Goal: Transaction & Acquisition: Book appointment/travel/reservation

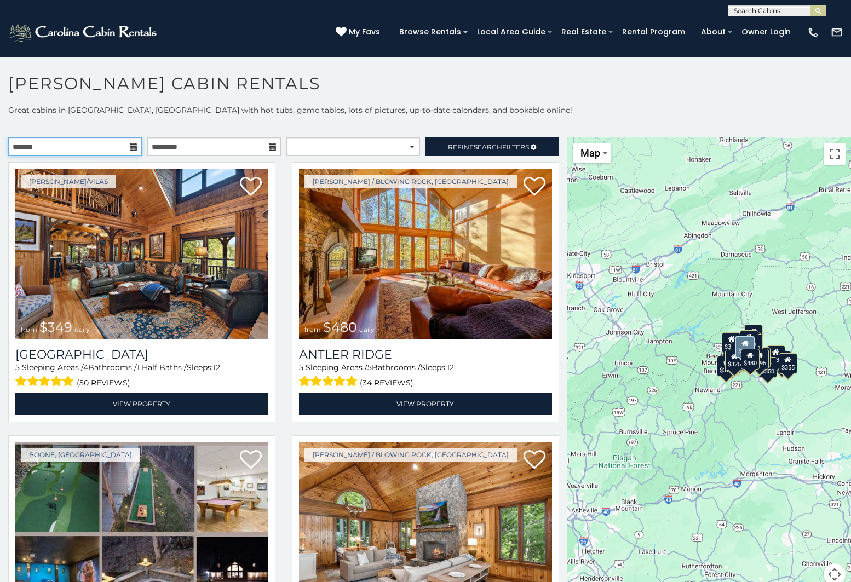
click at [36, 146] on input "text" at bounding box center [75, 146] width 134 height 19
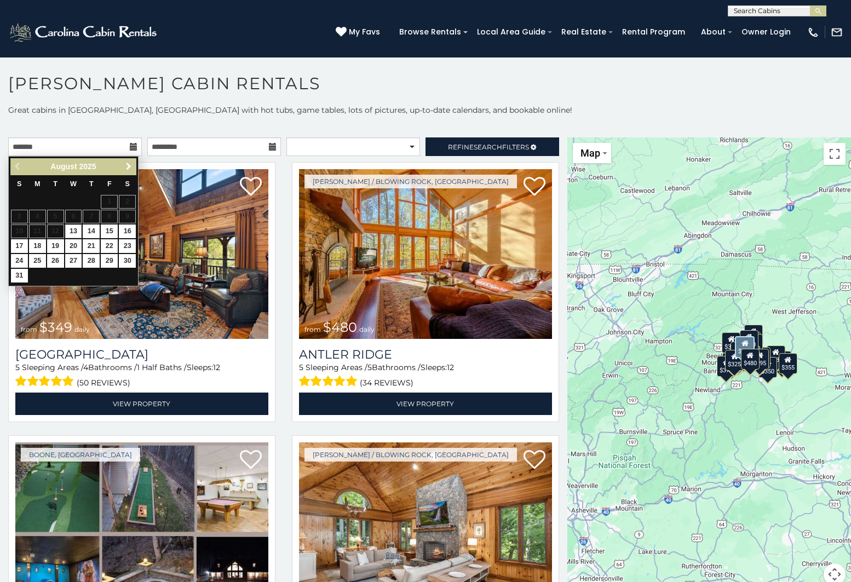
click at [129, 166] on span "Next" at bounding box center [128, 166] width 9 height 9
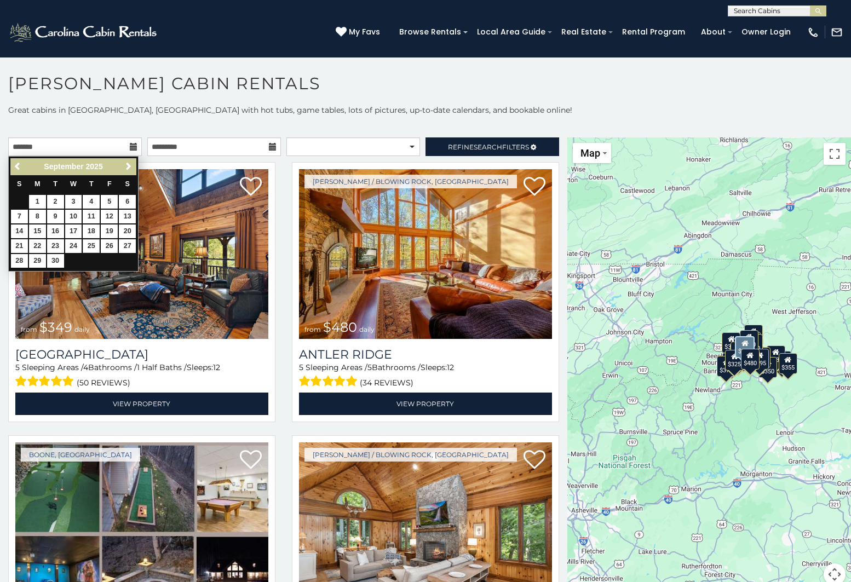
click at [95, 245] on link "25" at bounding box center [91, 246] width 17 height 14
type input "**********"
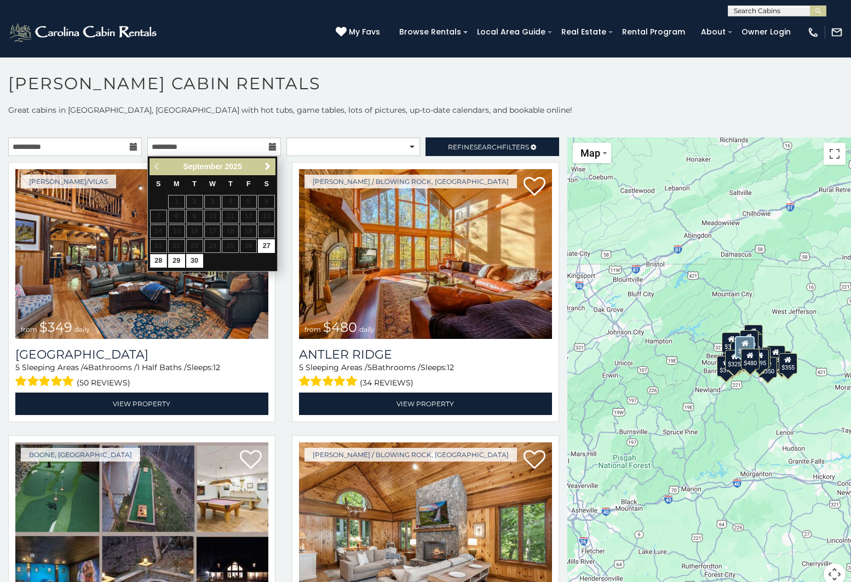
click at [156, 255] on link "28" at bounding box center [158, 261] width 17 height 14
type input "**********"
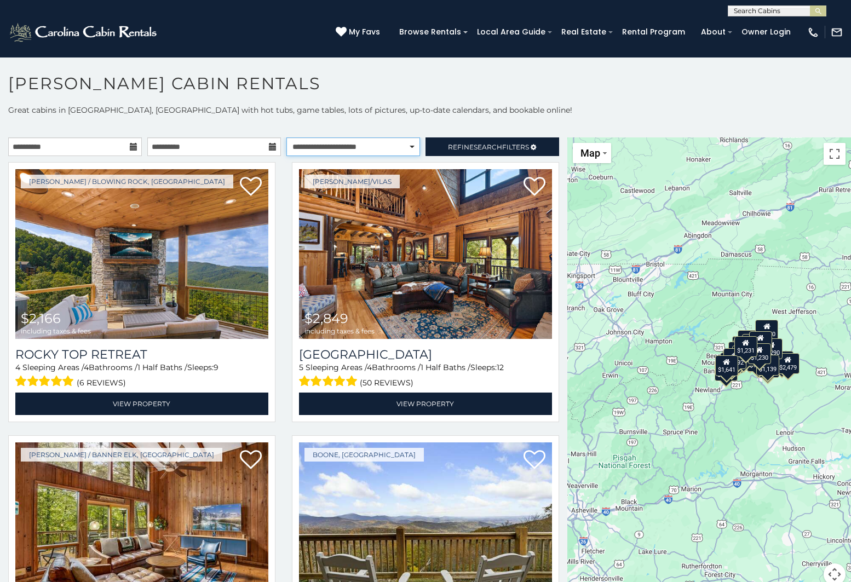
select select "**********"
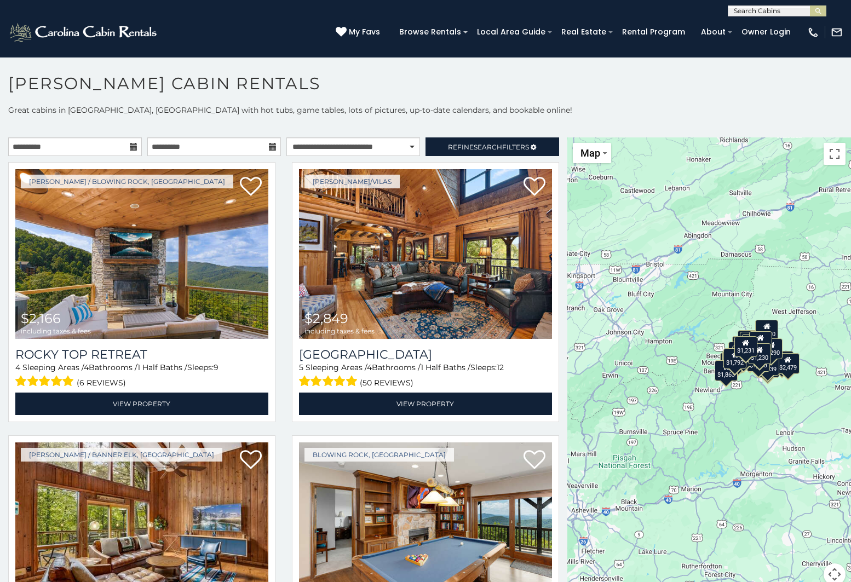
click at [751, 409] on div "$2,166 $2,849 $1,341 $1,637 $1,438 $1,955 $1,958 $2,192 $1,663 $2,479 $1,863 $2…" at bounding box center [709, 367] width 284 height 461
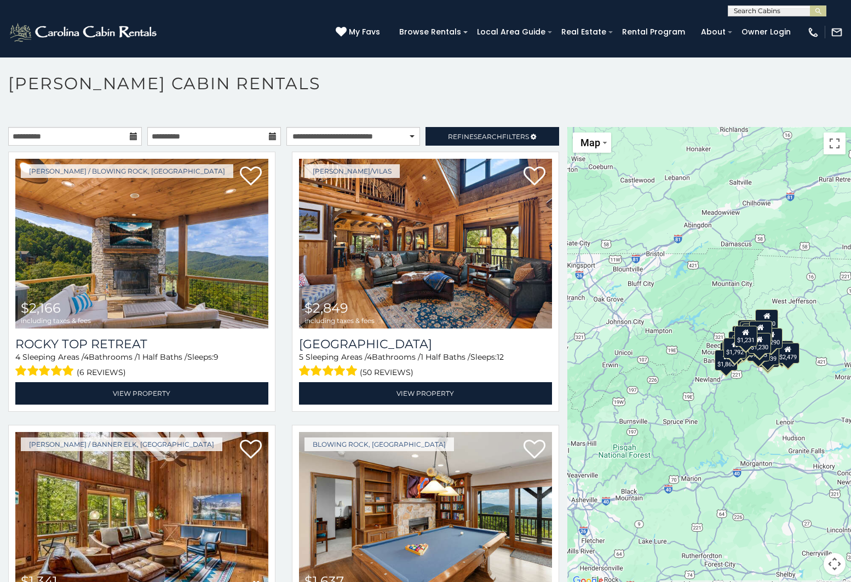
scroll to position [10, 0]
click at [756, 379] on div "$2,166 $2,849 $1,341 $1,637 $1,438 $1,955 $1,958 $2,192 $1,663 $2,479 $1,863 $2…" at bounding box center [709, 357] width 284 height 461
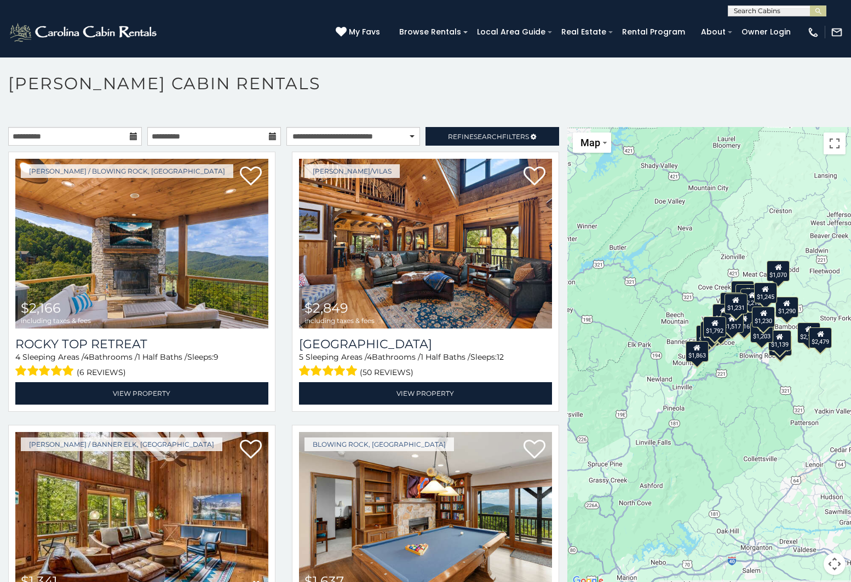
click at [756, 379] on div "$2,166 $2,849 $1,341 $1,637 $1,438 $1,955 $1,958 $2,192 $1,663 $2,479 $1,863 $2…" at bounding box center [709, 357] width 284 height 461
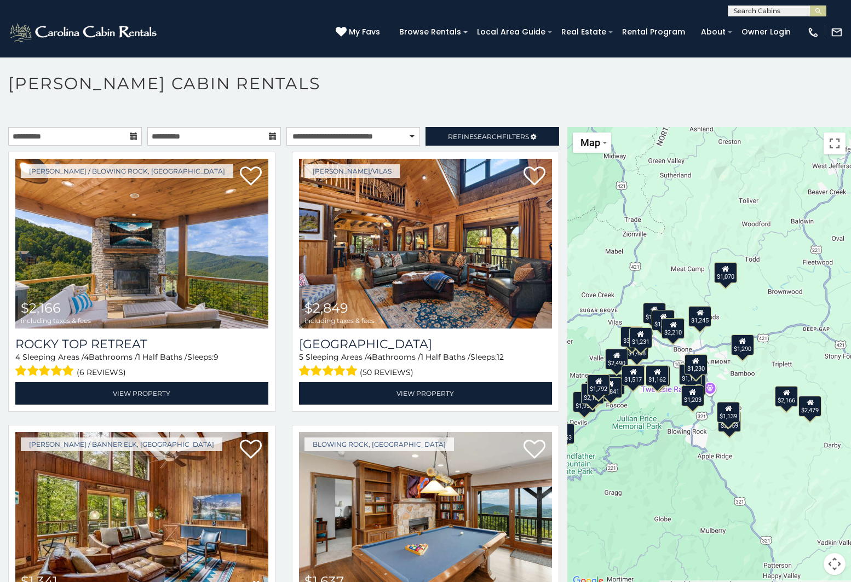
drag, startPoint x: 756, startPoint y: 320, endPoint x: 679, endPoint y: 421, distance: 127.0
click at [679, 421] on div "$2,166 $2,849 $1,341 $1,637 $1,438 $1,955 $1,958 $2,192 $1,663 $2,479 $1,863 $2…" at bounding box center [709, 357] width 284 height 461
click at [728, 378] on div "$2,166 $2,849 $1,341 $1,637 $1,438 $1,955 $1,958 $2,192 $1,663 $2,479 $1,863 $2…" at bounding box center [709, 357] width 284 height 461
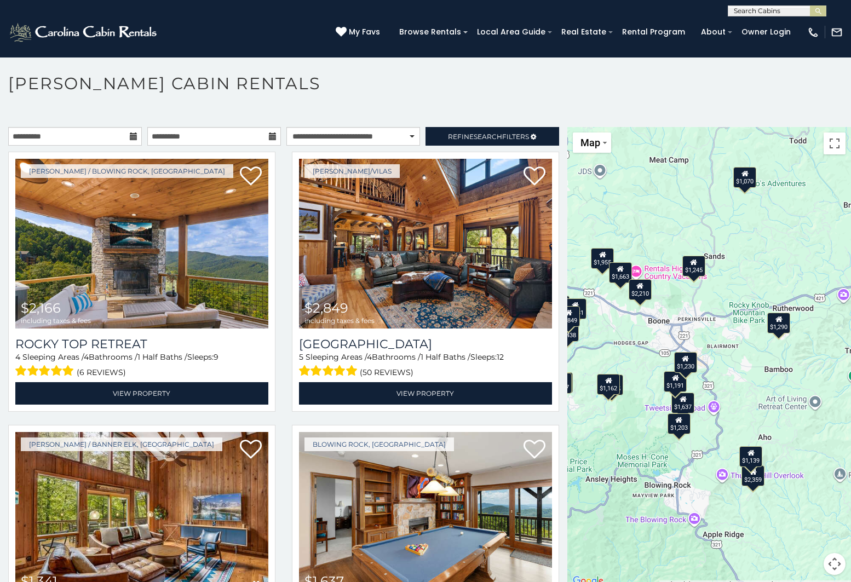
drag, startPoint x: 602, startPoint y: 420, endPoint x: 623, endPoint y: 420, distance: 20.8
click at [623, 420] on div "$2,166 $2,849 $1,341 $1,637 $1,438 $1,955 $1,958 $2,192 $1,663 $2,479 $1,863 $2…" at bounding box center [709, 357] width 284 height 461
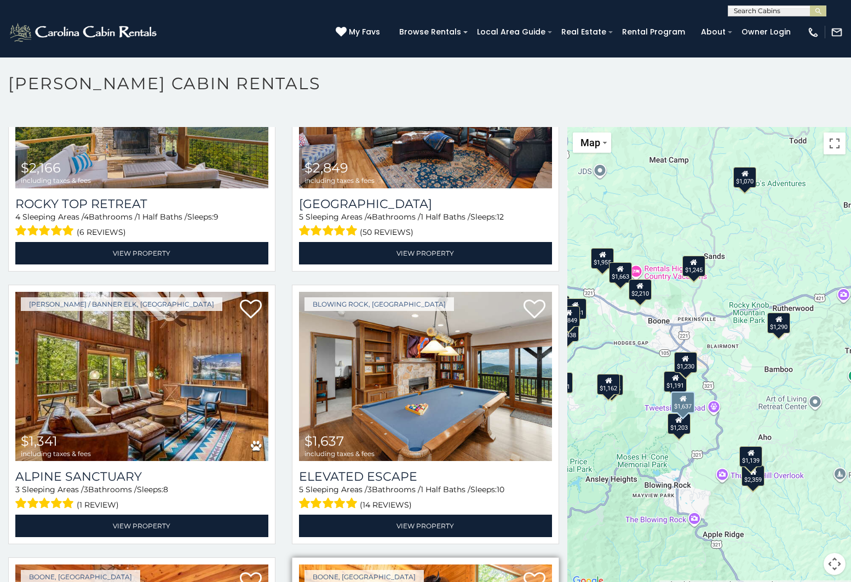
scroll to position [262, 0]
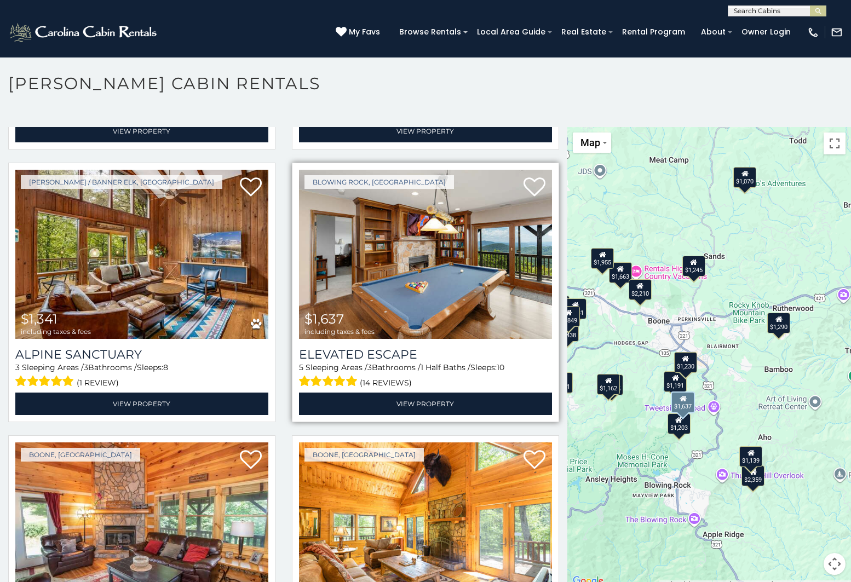
click at [416, 237] on img at bounding box center [425, 255] width 253 height 170
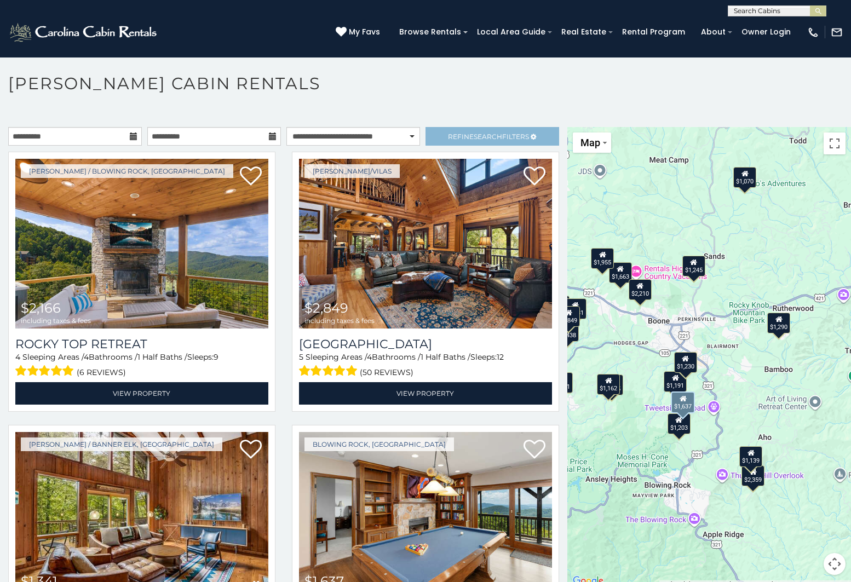
scroll to position [0, 0]
click at [496, 142] on link "Refine Search Filters" at bounding box center [492, 136] width 134 height 19
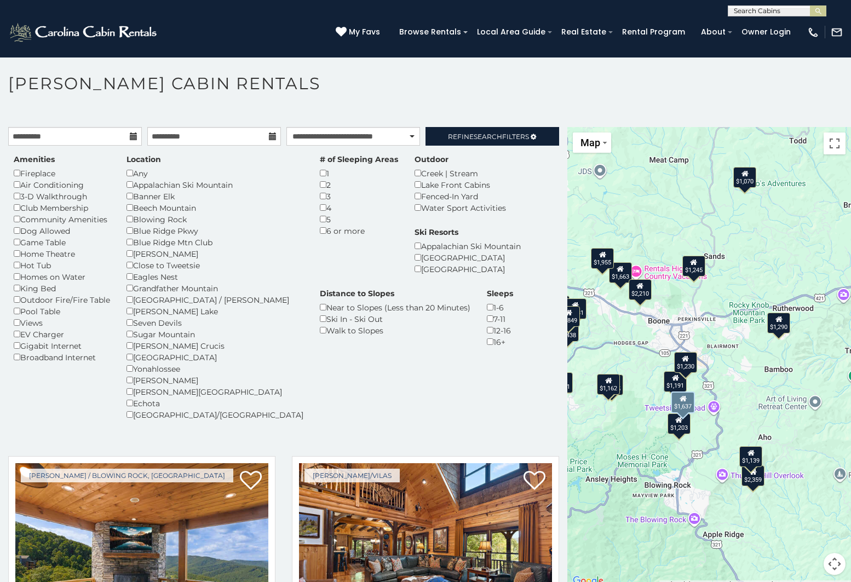
click at [34, 260] on div "Hot Tub" at bounding box center [62, 265] width 96 height 11
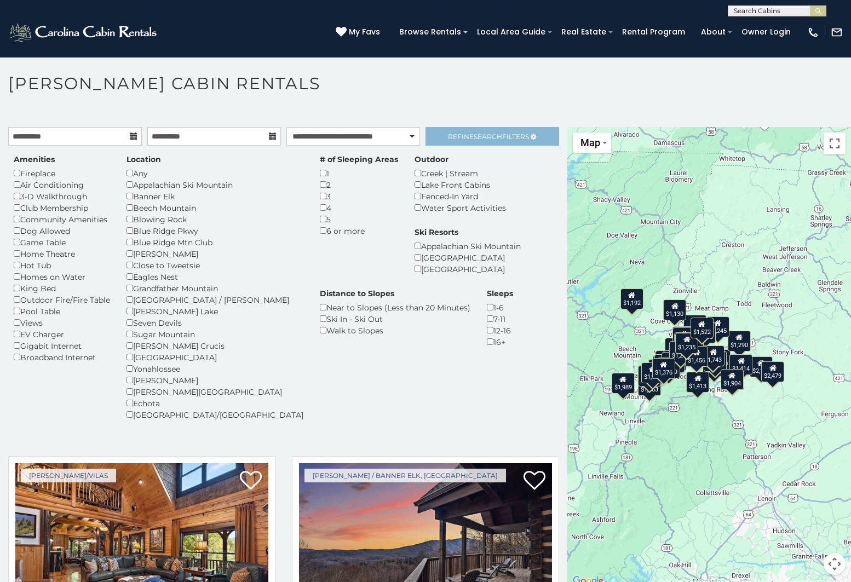
click at [486, 137] on span "Search" at bounding box center [488, 137] width 28 height 8
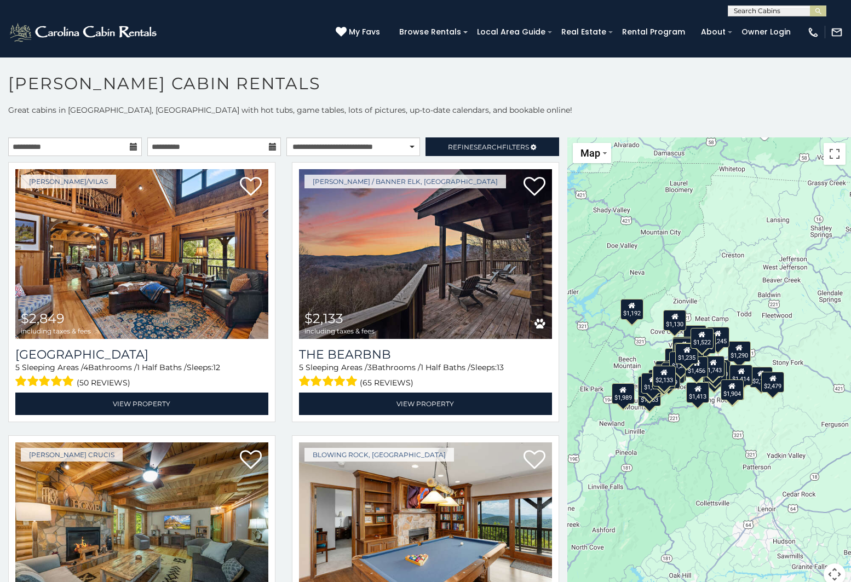
click at [721, 408] on div "$2,166 $2,849 $2,133 $2,490 $1,450 $1,637 $1,438 $1,955 $1,958 $2,192 $2,479 $1…" at bounding box center [709, 367] width 284 height 461
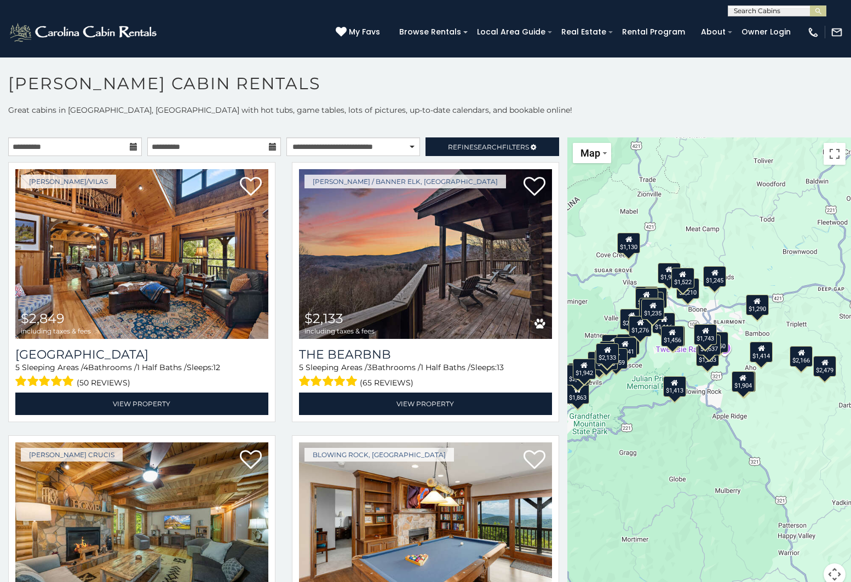
click at [710, 385] on div "$2,166 $2,849 $2,133 $2,490 $1,450 $1,637 $1,438 $1,955 $1,958 $2,192 $2,479 $1…" at bounding box center [709, 367] width 284 height 461
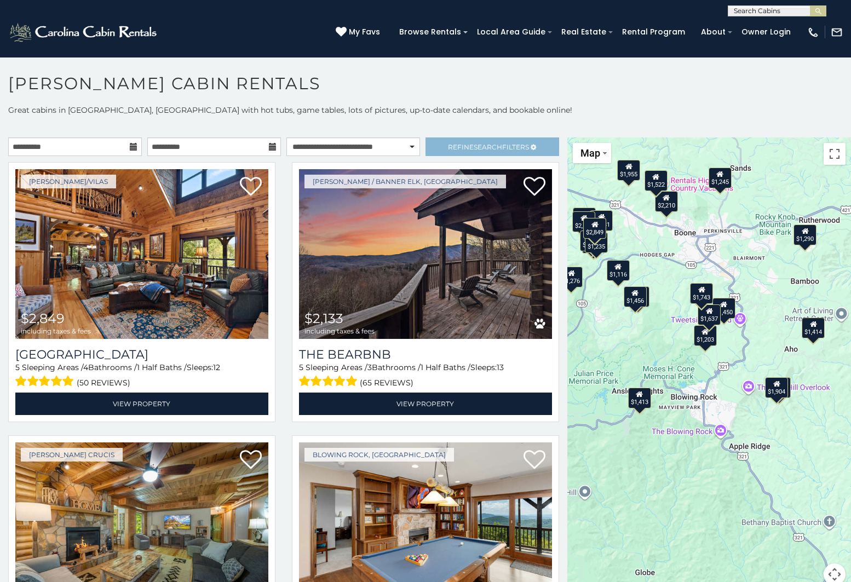
click at [452, 151] on link "Refine Search Filters" at bounding box center [492, 146] width 134 height 19
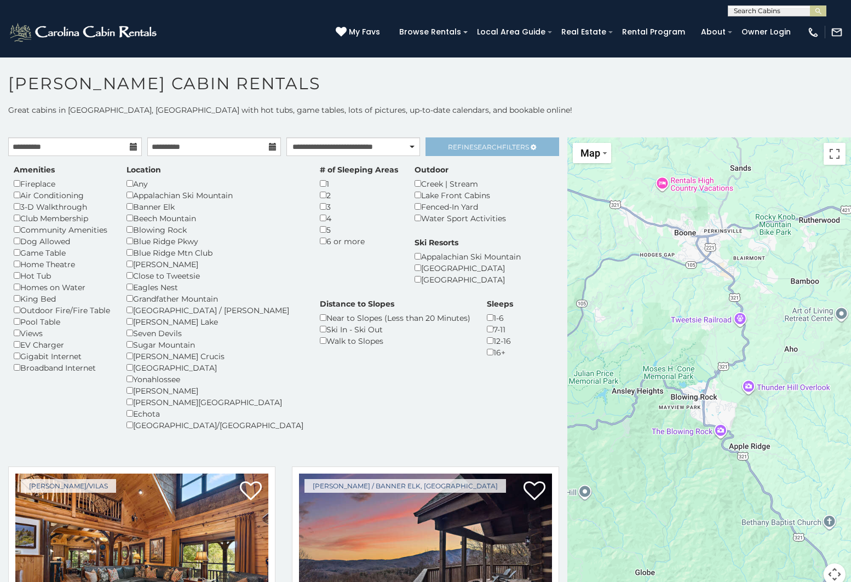
click at [487, 151] on link "Refine Search Filters" at bounding box center [492, 146] width 134 height 19
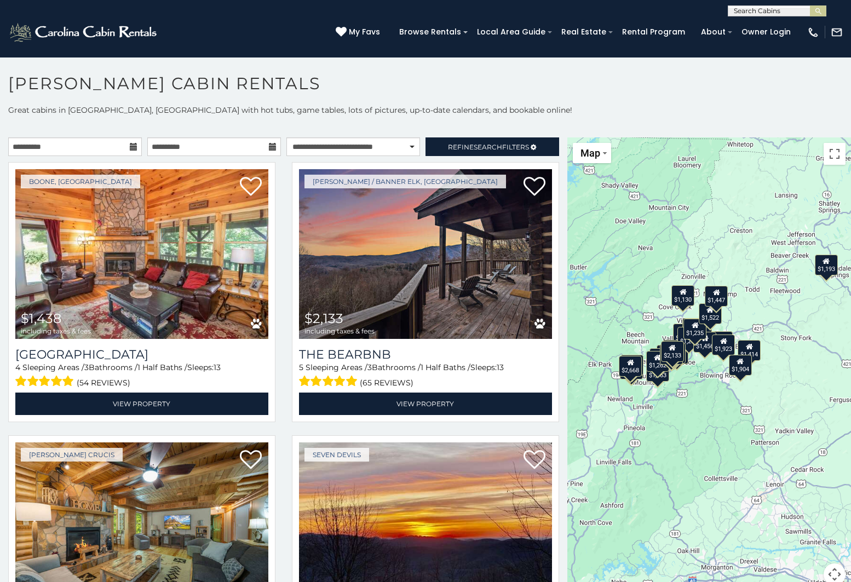
click at [721, 390] on div "$1,438 $2,133 $2,490 $1,958 $1,989 $1,863 $1,863 $1,191 $1,414 $1,743 $1,659 $1…" at bounding box center [709, 367] width 284 height 461
click at [711, 371] on div "$1,438 $2,133 $2,490 $1,958 $1,989 $1,863 $1,863 $1,191 $1,414 $1,743 $1,659 $1…" at bounding box center [709, 367] width 284 height 461
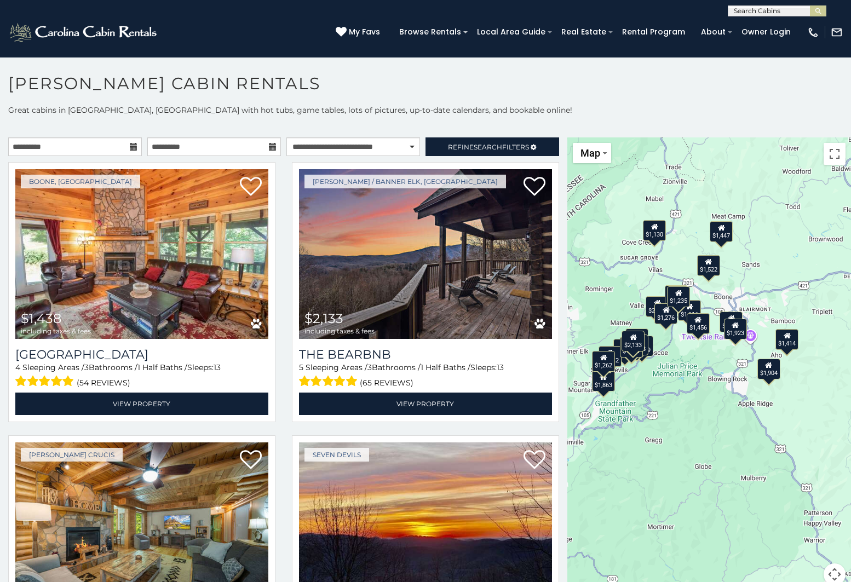
click at [709, 360] on div "$1,438 $2,133 $2,490 $1,958 $1,989 $1,863 $1,863 $1,191 $1,414 $1,743 $1,659 $1…" at bounding box center [709, 367] width 284 height 461
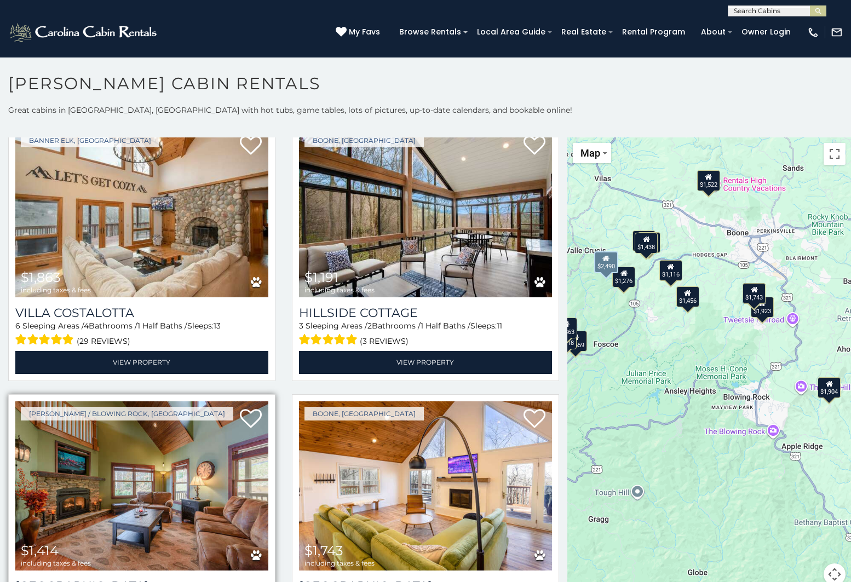
scroll to position [830, 0]
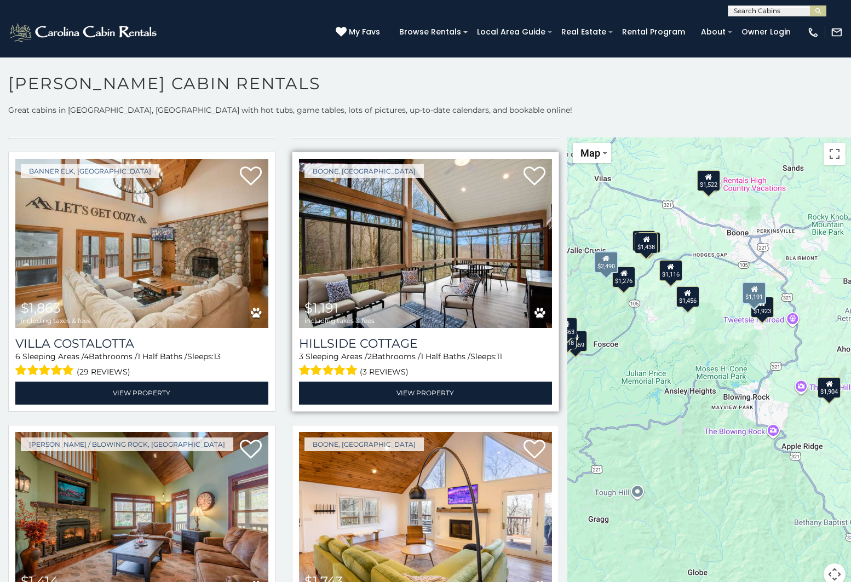
click at [431, 255] on img at bounding box center [425, 244] width 253 height 170
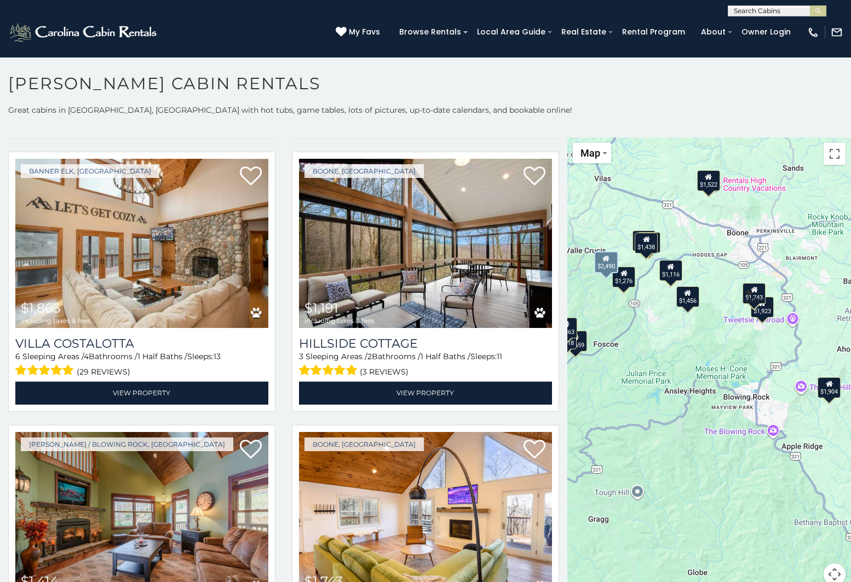
drag, startPoint x: 427, startPoint y: 395, endPoint x: 755, endPoint y: 16, distance: 501.1
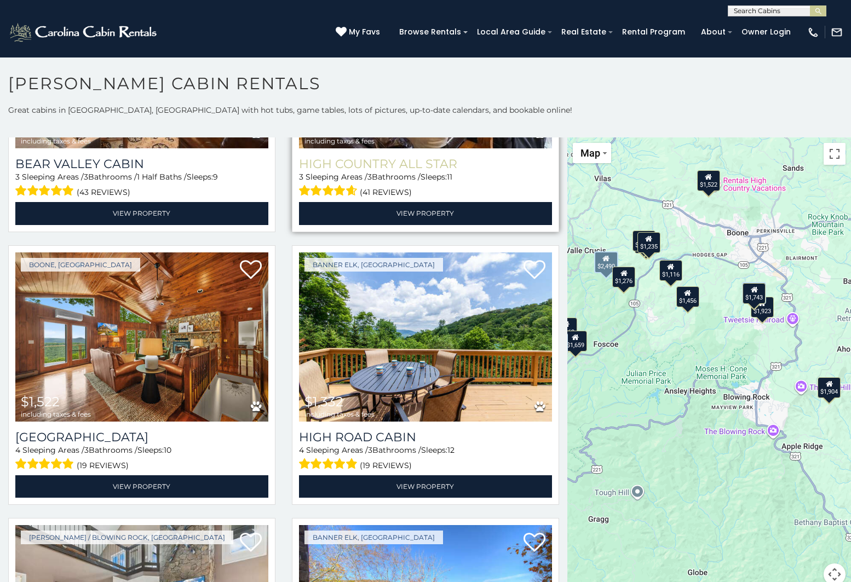
scroll to position [2677, 0]
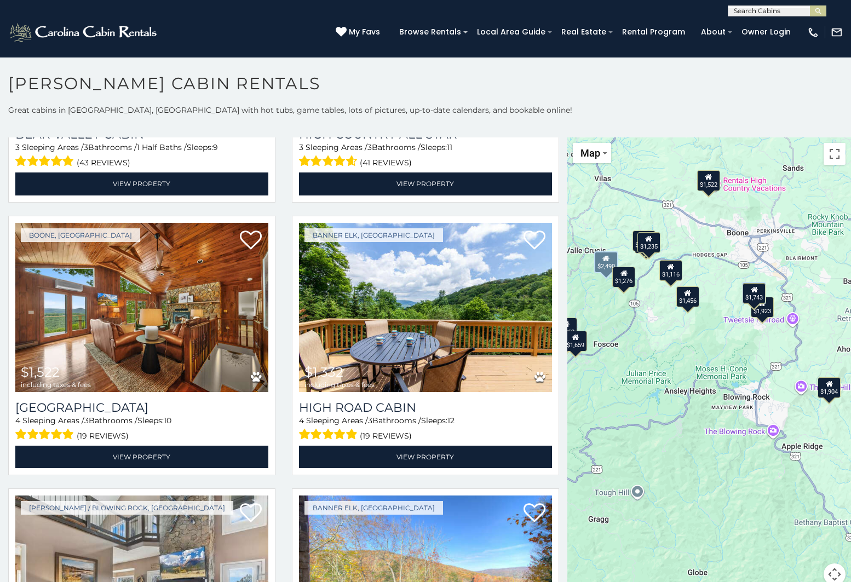
click at [707, 184] on div "$1,522" at bounding box center [708, 180] width 23 height 21
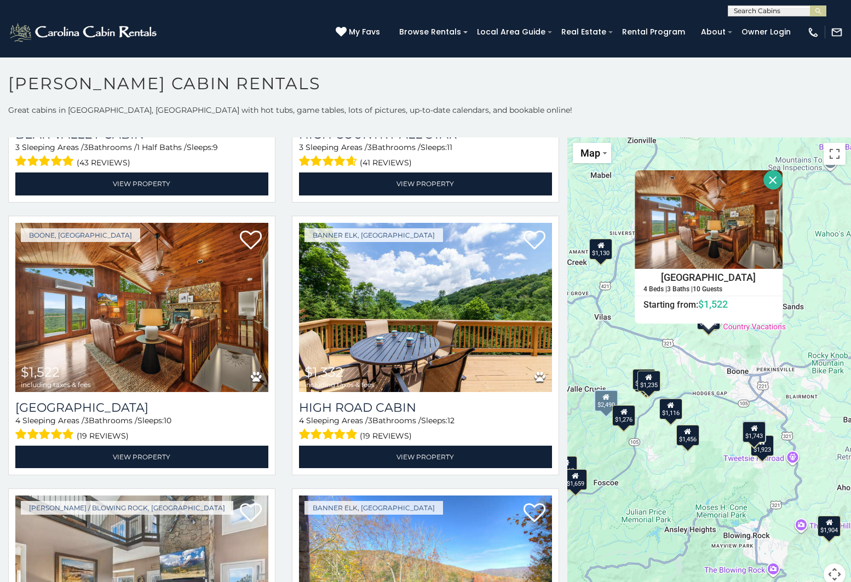
click at [688, 274] on h4 "Longview Lodge" at bounding box center [708, 277] width 147 height 16
click at [730, 383] on div "$1,438 $2,133 $2,490 $1,958 $1,989 $1,863 $1,863 $1,191 $1,414 $1,743 $1,659 $1…" at bounding box center [709, 367] width 284 height 461
click at [782, 174] on button "Close" at bounding box center [772, 179] width 19 height 19
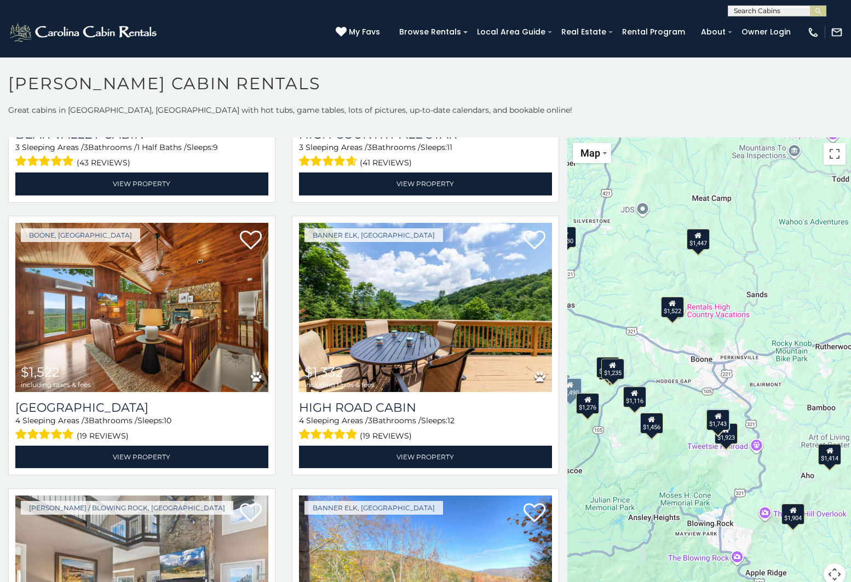
drag, startPoint x: 732, startPoint y: 370, endPoint x: 704, endPoint y: 363, distance: 28.8
click at [704, 363] on div "$1,438 $2,133 $2,490 $1,958 $1,989 $1,863 $1,863 $1,191 $1,414 $1,743 $1,659 $1…" at bounding box center [709, 367] width 284 height 461
click at [609, 370] on div "$1,235" at bounding box center [612, 369] width 23 height 21
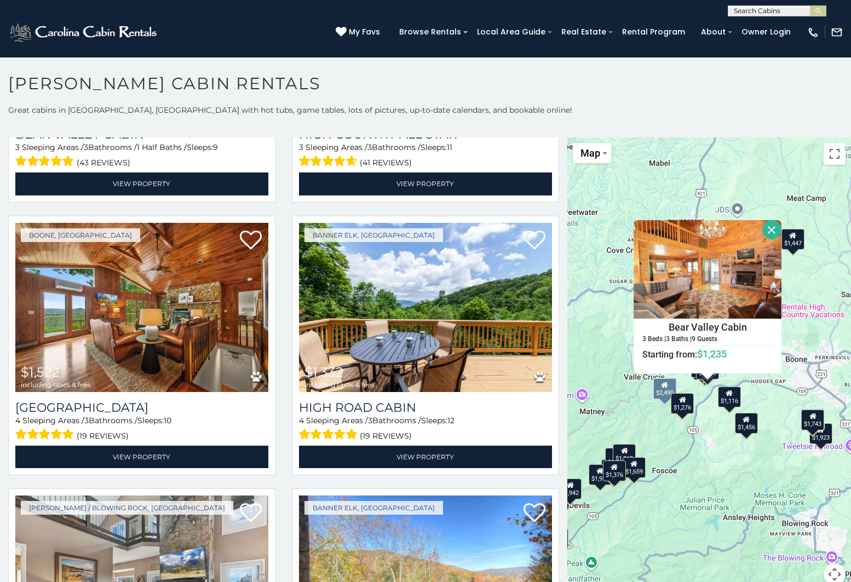
click at [714, 457] on div "$1,438 $2,133 $2,490 $1,958 $1,989 $1,863 $1,863 $1,191 $1,414 $1,743 $1,659 $1…" at bounding box center [709, 367] width 284 height 461
click at [694, 373] on div "$1,877" at bounding box center [702, 367] width 23 height 21
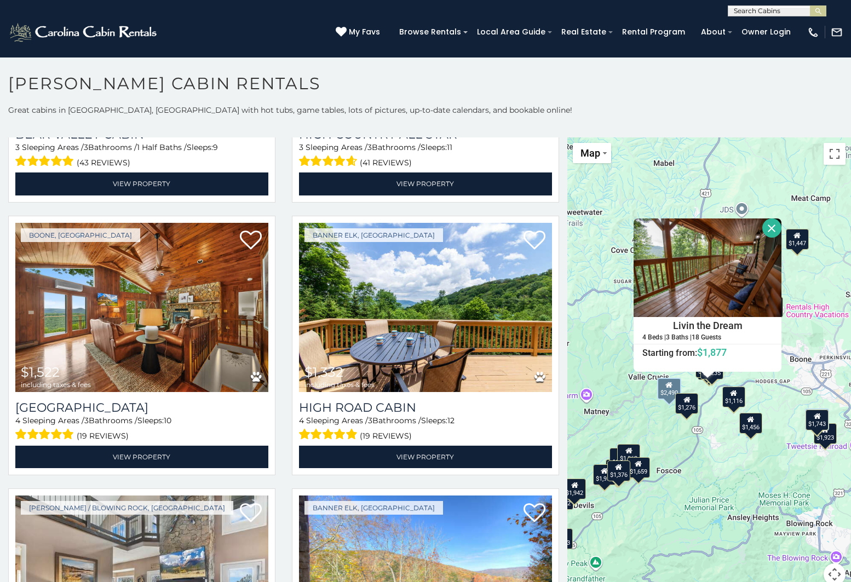
click at [698, 379] on div "$1,438" at bounding box center [709, 369] width 23 height 21
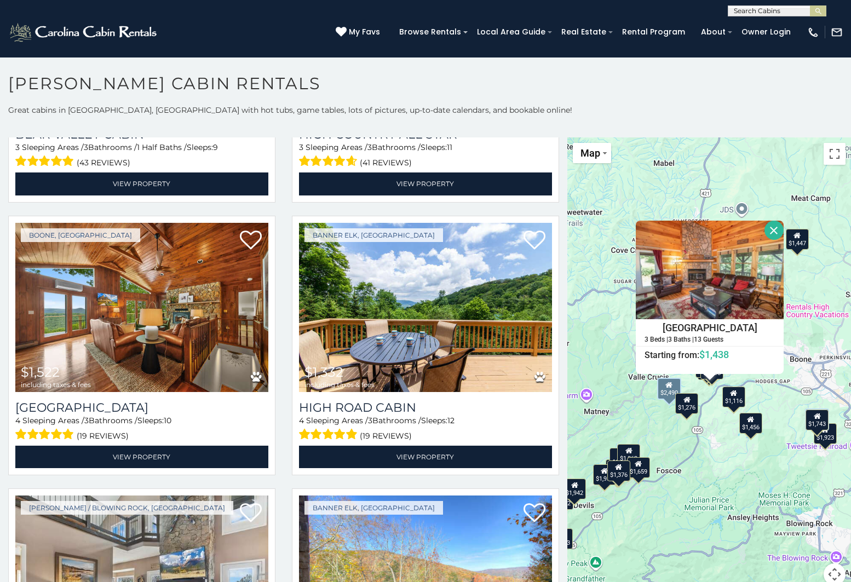
click at [784, 228] on button "Close" at bounding box center [773, 230] width 19 height 19
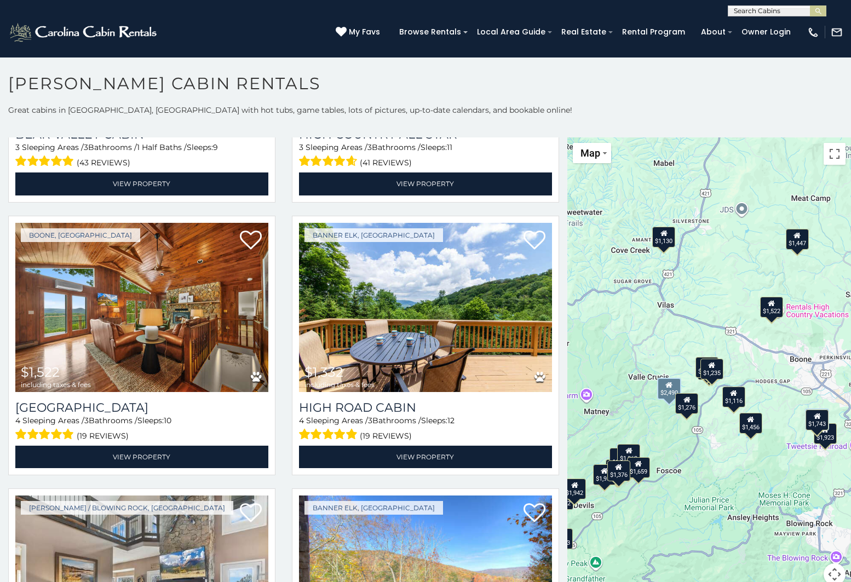
click at [696, 362] on div "$1,877" at bounding box center [706, 367] width 23 height 21
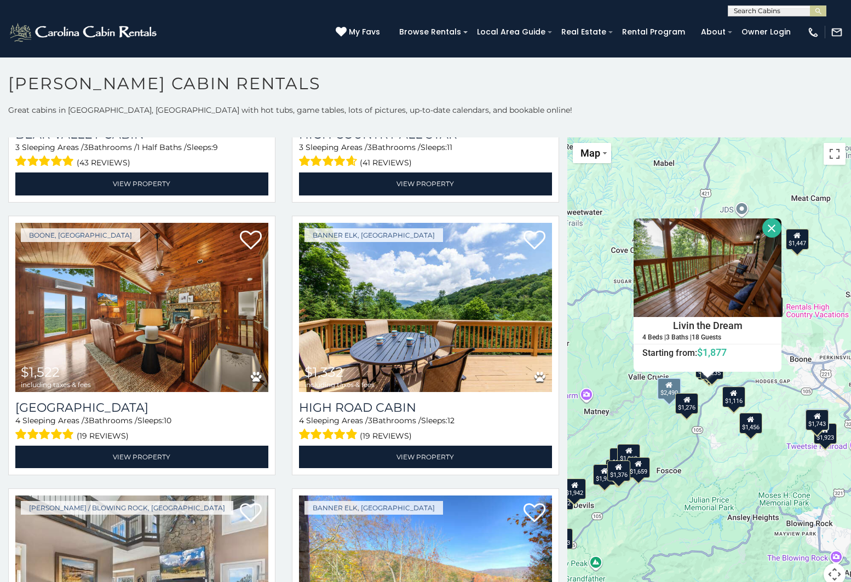
click at [781, 227] on button "Close" at bounding box center [771, 227] width 19 height 19
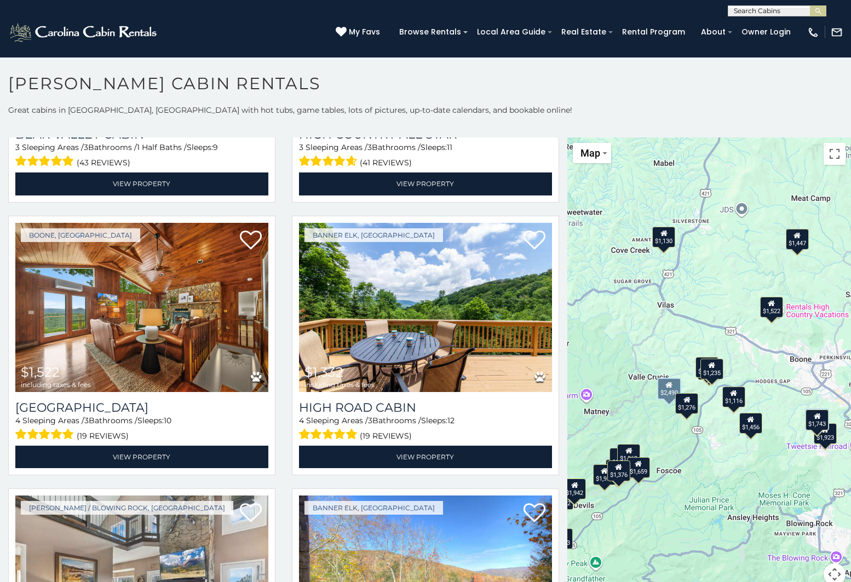
click at [698, 363] on div "$1,877" at bounding box center [706, 367] width 23 height 21
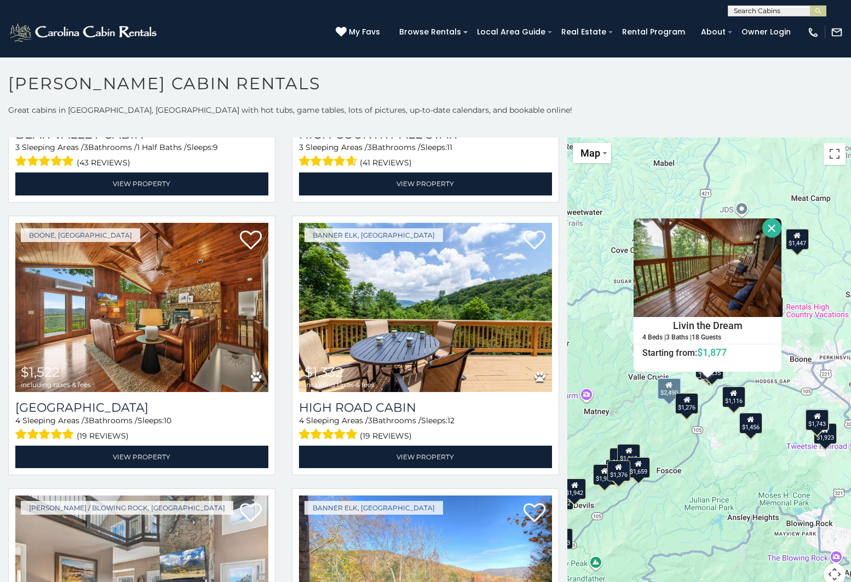
click at [675, 326] on h4 "Livin the Dream" at bounding box center [707, 326] width 147 height 16
click at [781, 232] on button "Close" at bounding box center [771, 227] width 19 height 19
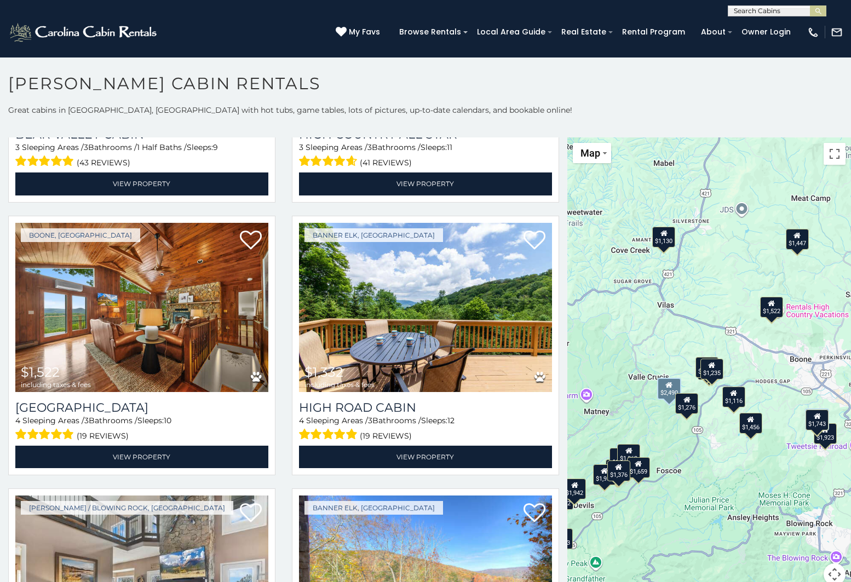
click at [687, 407] on div "$1,276" at bounding box center [686, 403] width 23 height 21
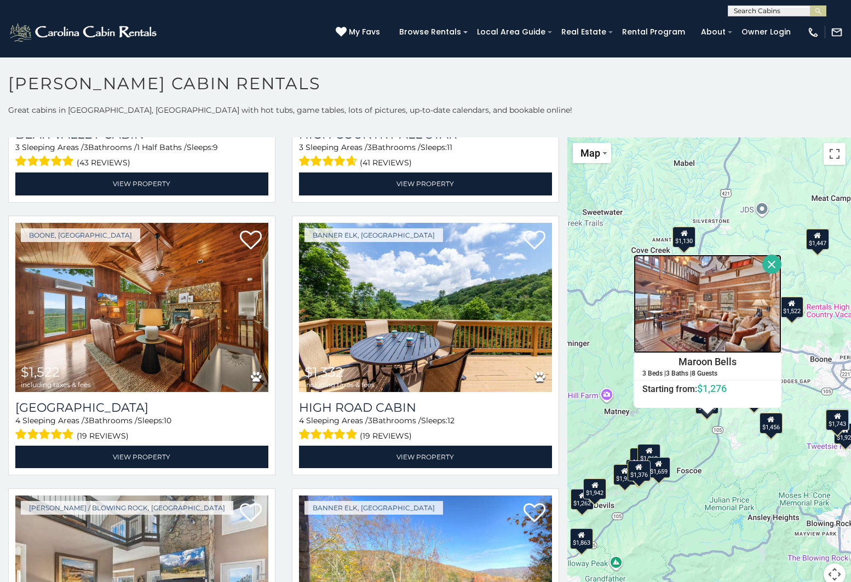
click at [781, 303] on img at bounding box center [708, 304] width 148 height 99
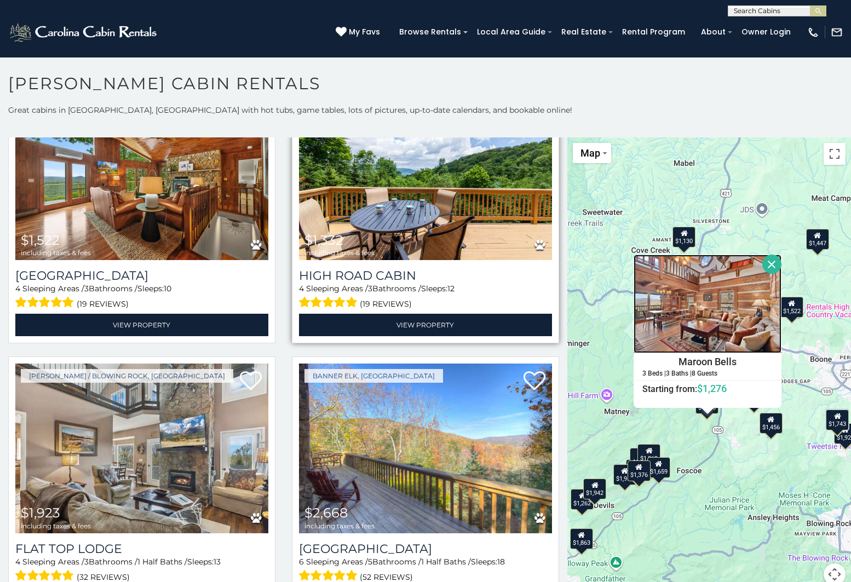
scroll to position [2940, 0]
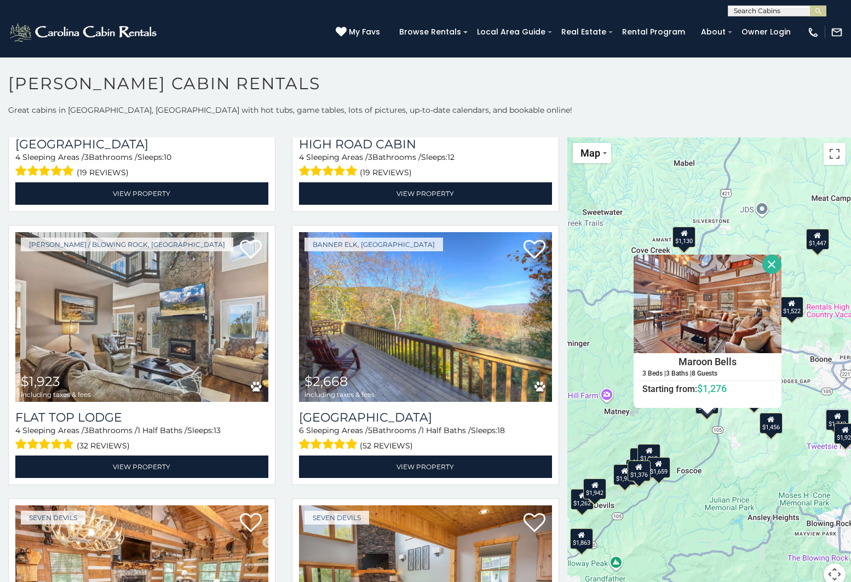
click at [781, 264] on button "Close" at bounding box center [771, 264] width 19 height 19
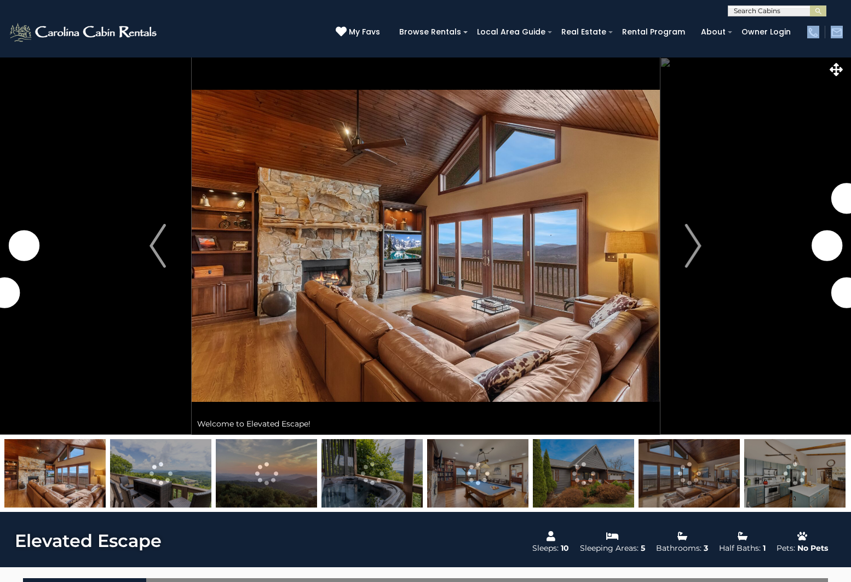
click at [151, 462] on img at bounding box center [160, 473] width 101 height 68
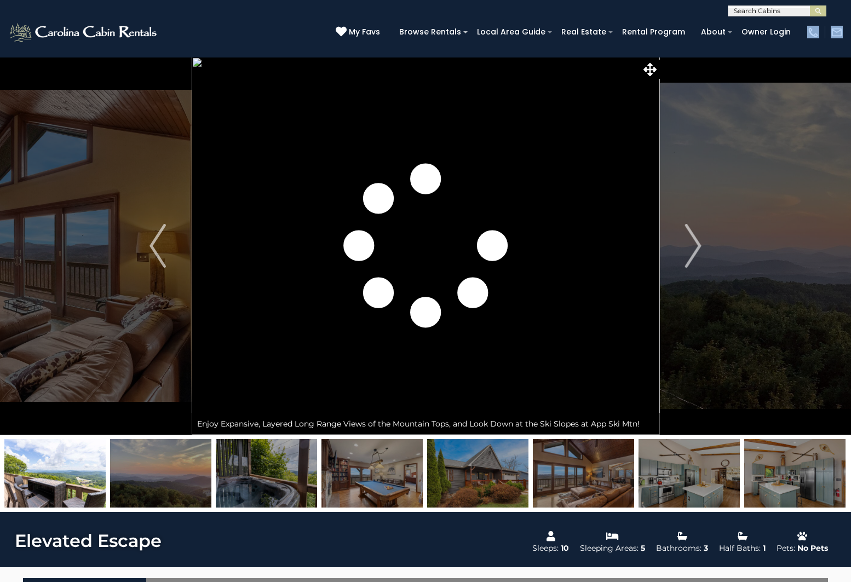
click at [261, 481] on img at bounding box center [266, 473] width 101 height 68
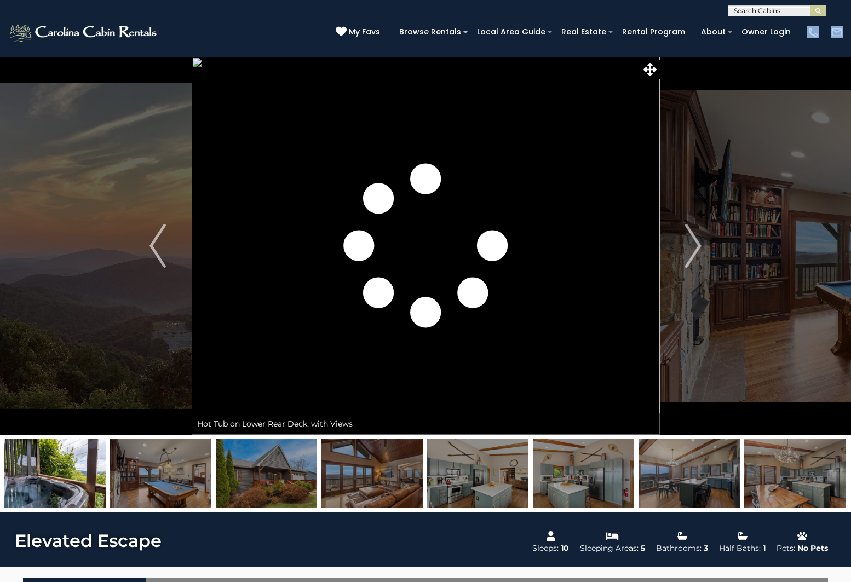
click at [286, 488] on img at bounding box center [266, 473] width 101 height 68
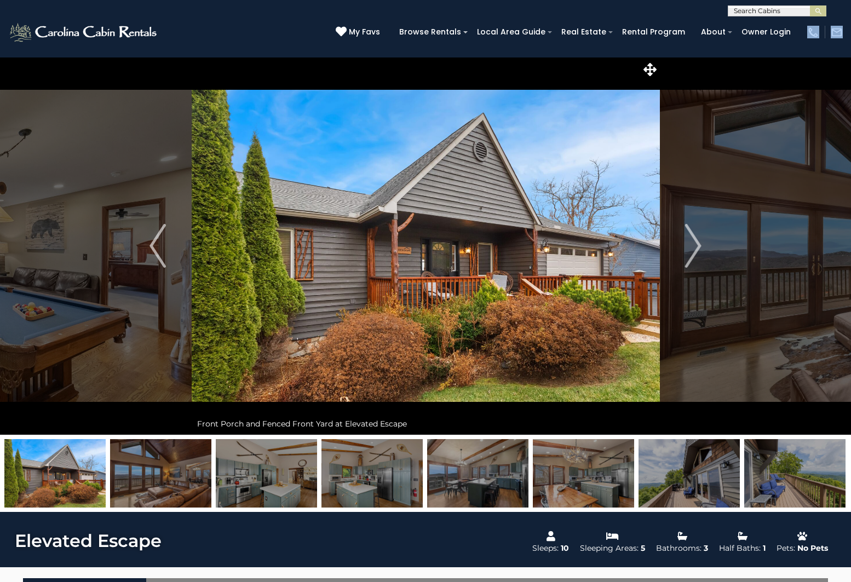
click at [255, 463] on img at bounding box center [266, 473] width 101 height 68
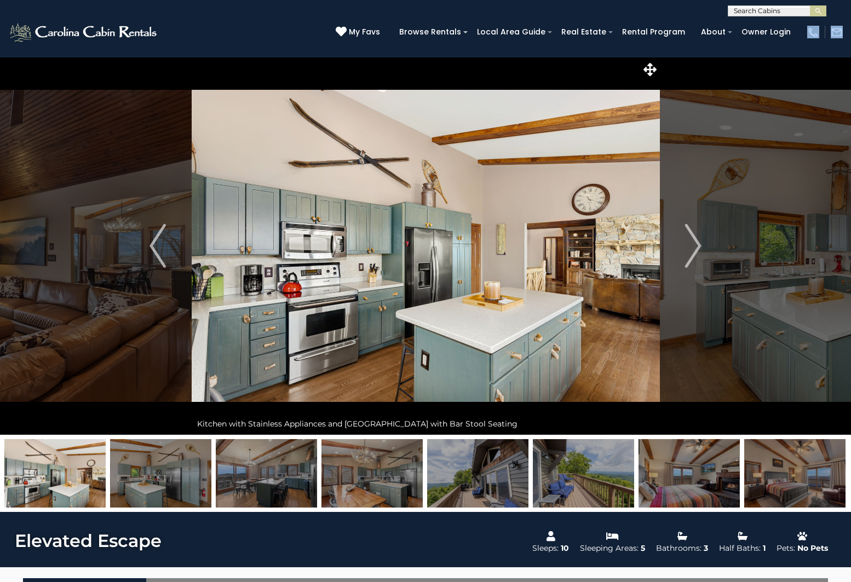
click at [813, 470] on img at bounding box center [794, 473] width 101 height 68
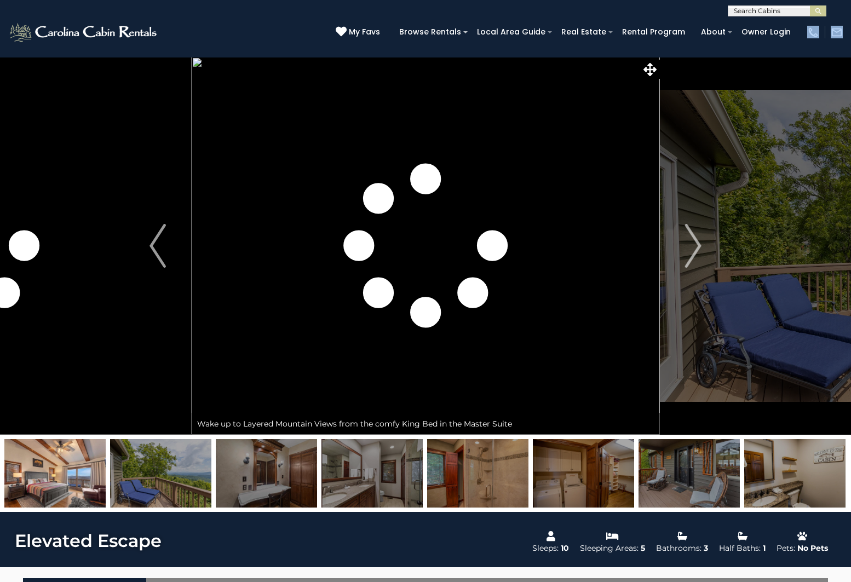
click at [813, 470] on img at bounding box center [794, 473] width 101 height 68
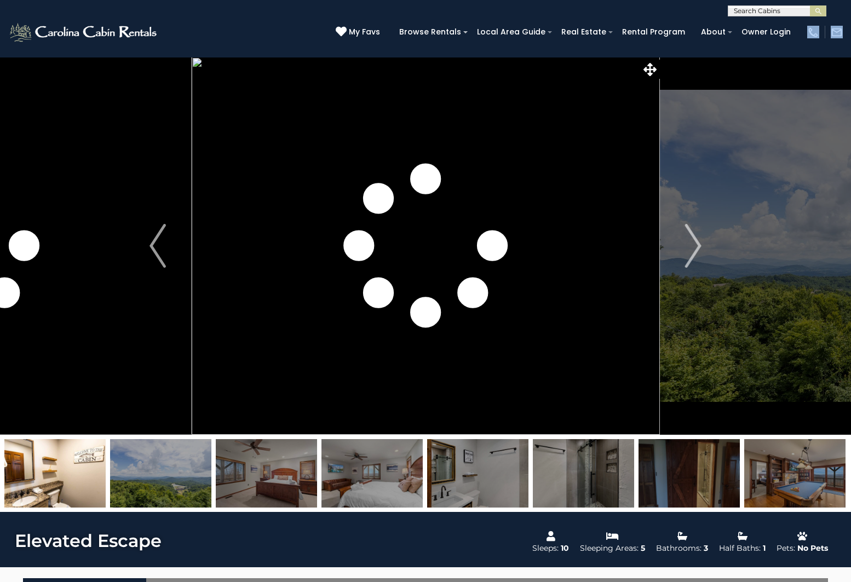
click at [798, 480] on img at bounding box center [794, 473] width 101 height 68
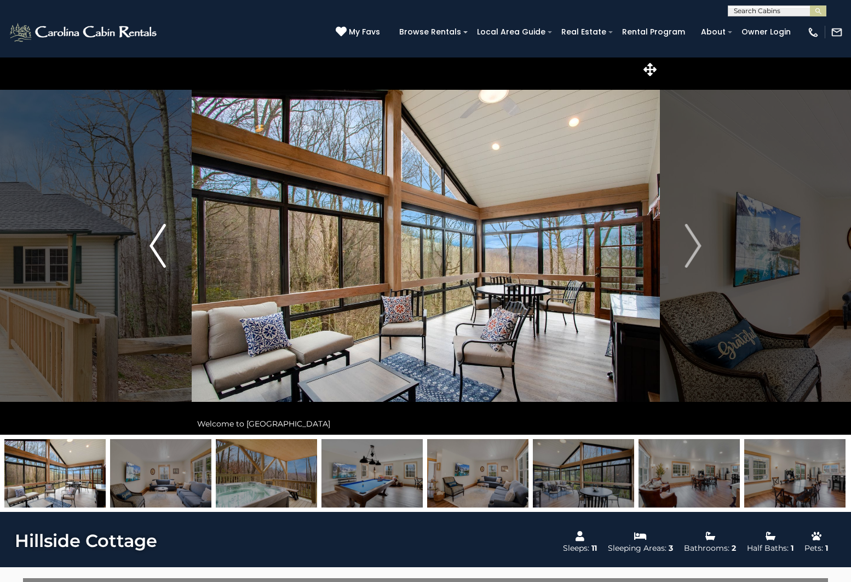
click at [154, 240] on img "Previous" at bounding box center [157, 246] width 16 height 44
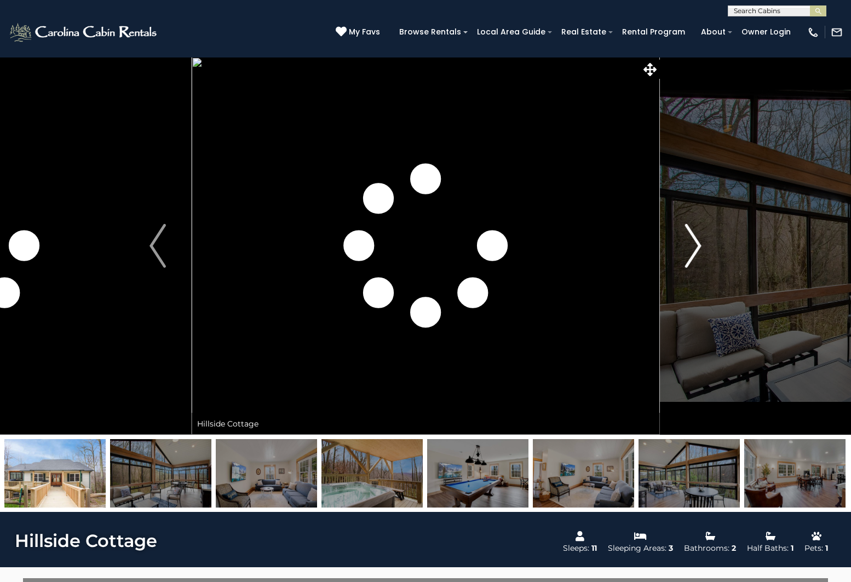
click at [698, 251] on img "Next" at bounding box center [693, 246] width 16 height 44
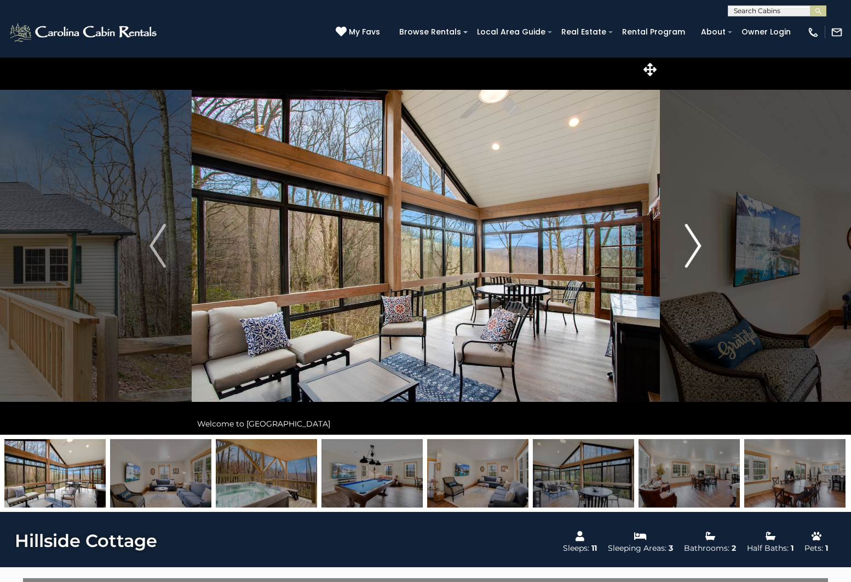
click at [698, 251] on img "Next" at bounding box center [693, 246] width 16 height 44
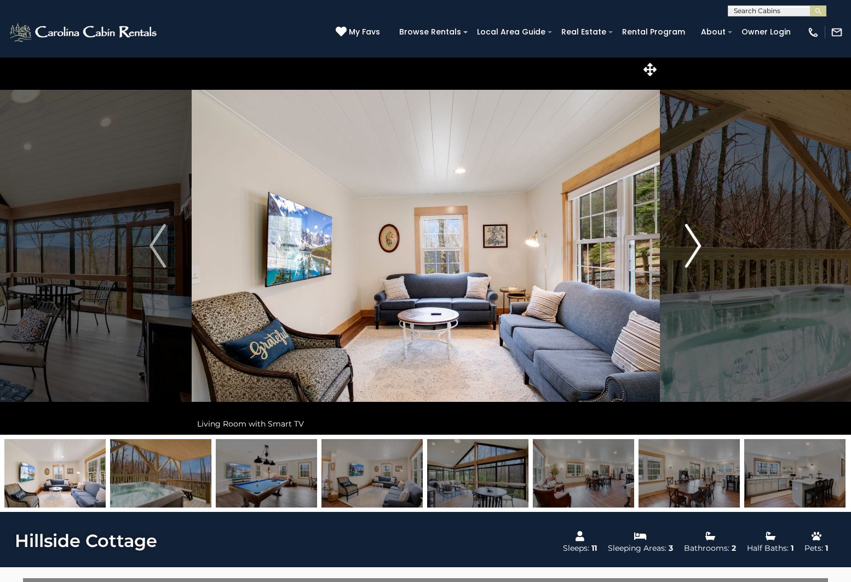
click at [698, 251] on img "Next" at bounding box center [693, 246] width 16 height 44
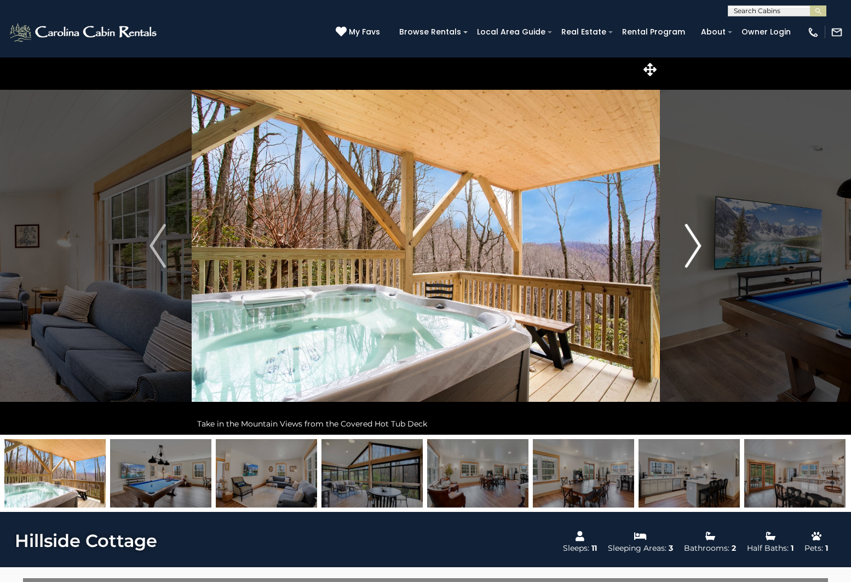
click at [698, 251] on img "Next" at bounding box center [693, 246] width 16 height 44
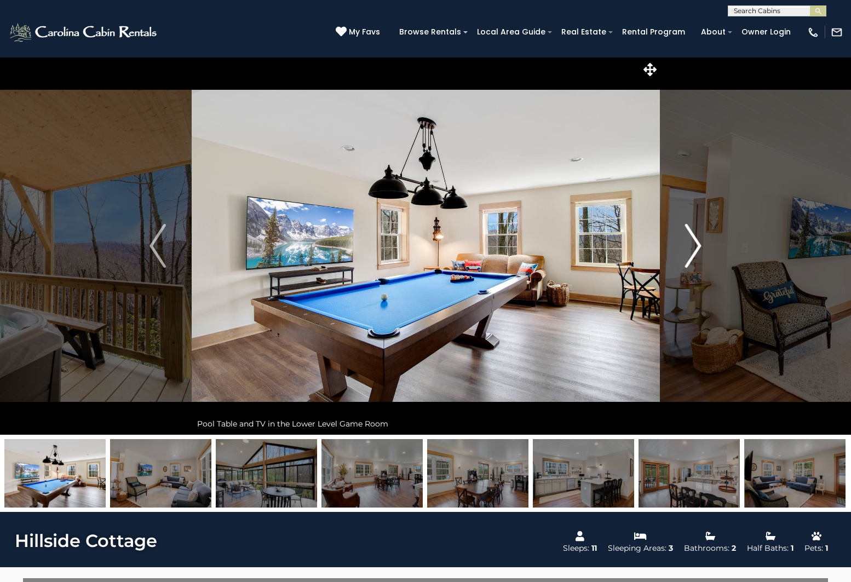
click at [698, 251] on img "Next" at bounding box center [693, 246] width 16 height 44
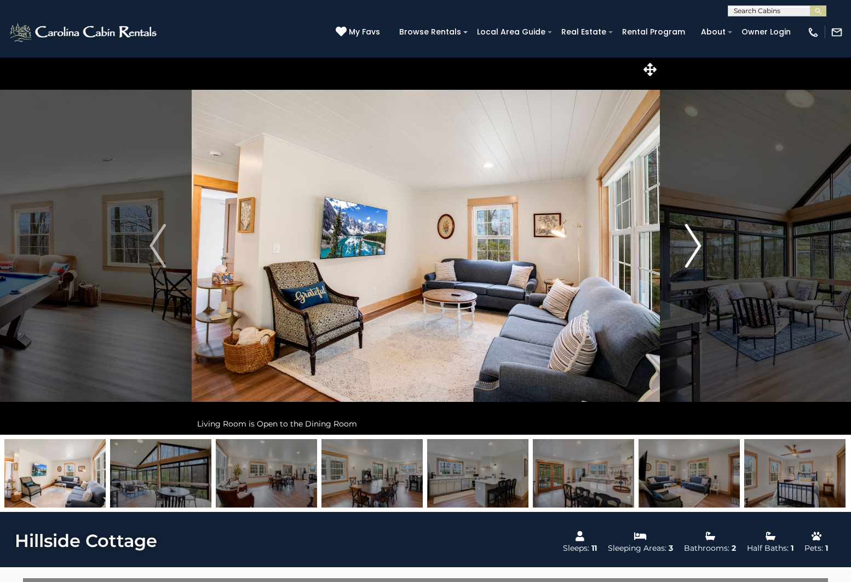
click at [698, 251] on img "Next" at bounding box center [693, 246] width 16 height 44
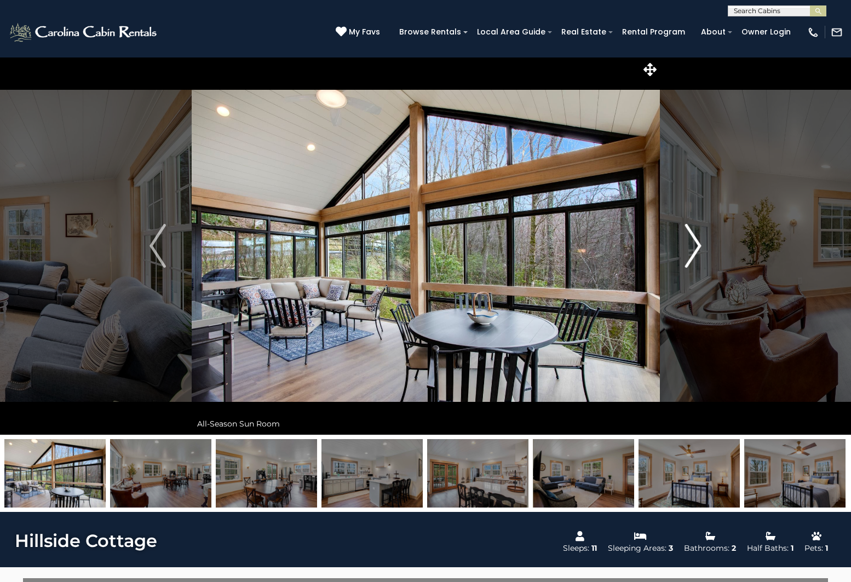
click at [698, 251] on img "Next" at bounding box center [693, 246] width 16 height 44
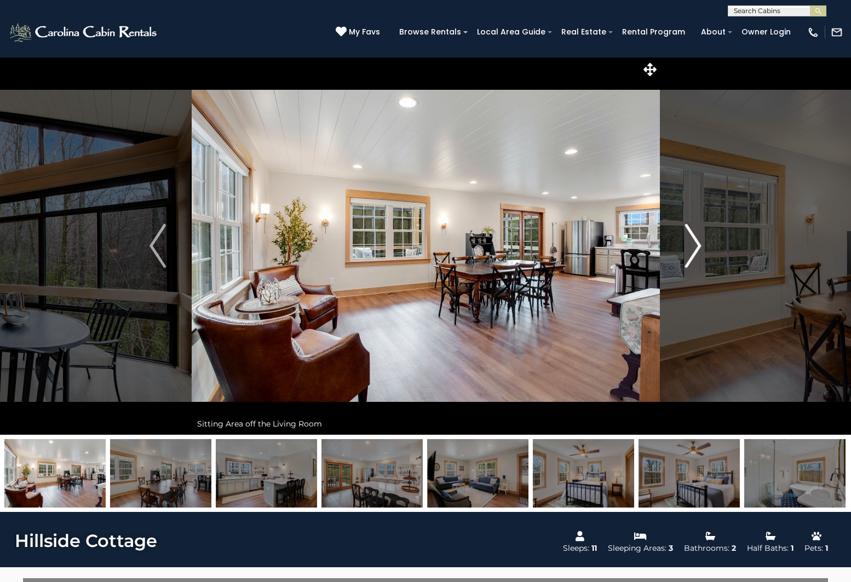
click at [698, 251] on img "Next" at bounding box center [693, 246] width 16 height 44
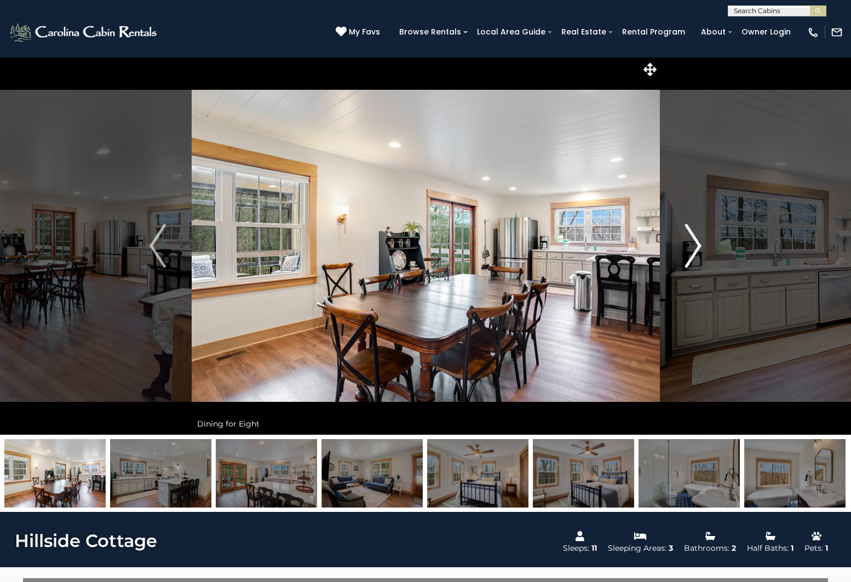
click at [698, 251] on img "Next" at bounding box center [693, 246] width 16 height 44
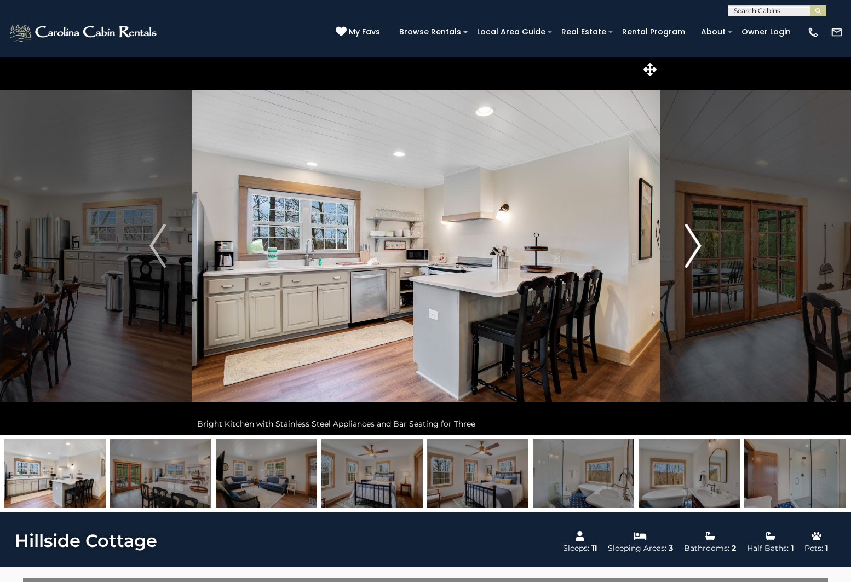
click at [698, 251] on img "Next" at bounding box center [693, 246] width 16 height 44
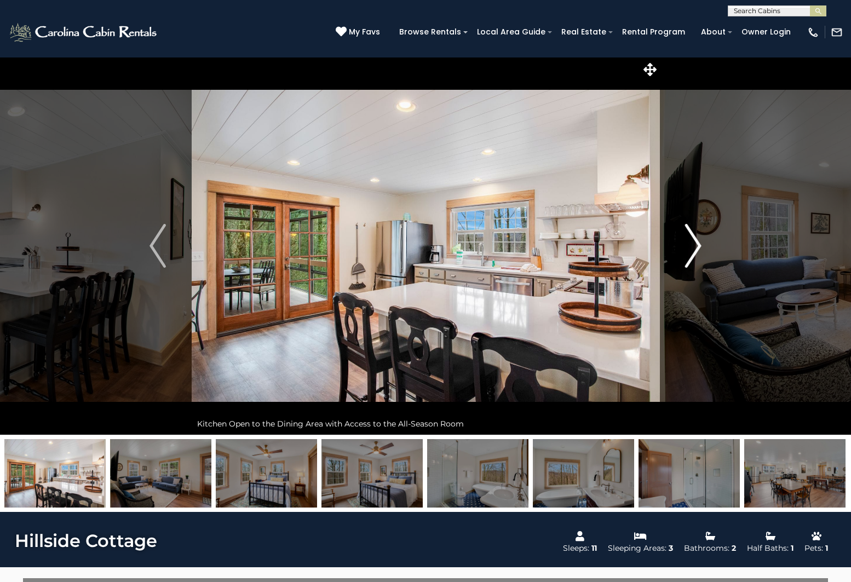
click at [698, 251] on img "Next" at bounding box center [693, 246] width 16 height 44
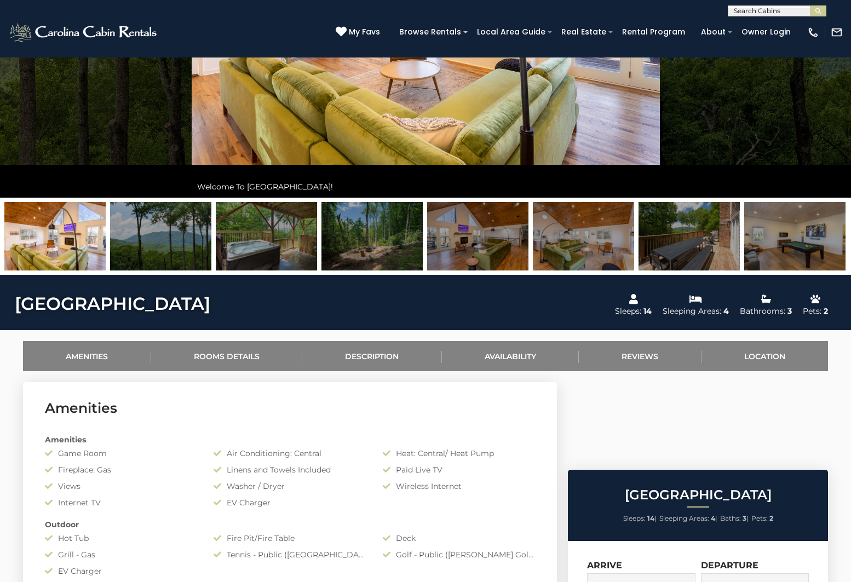
scroll to position [439, 0]
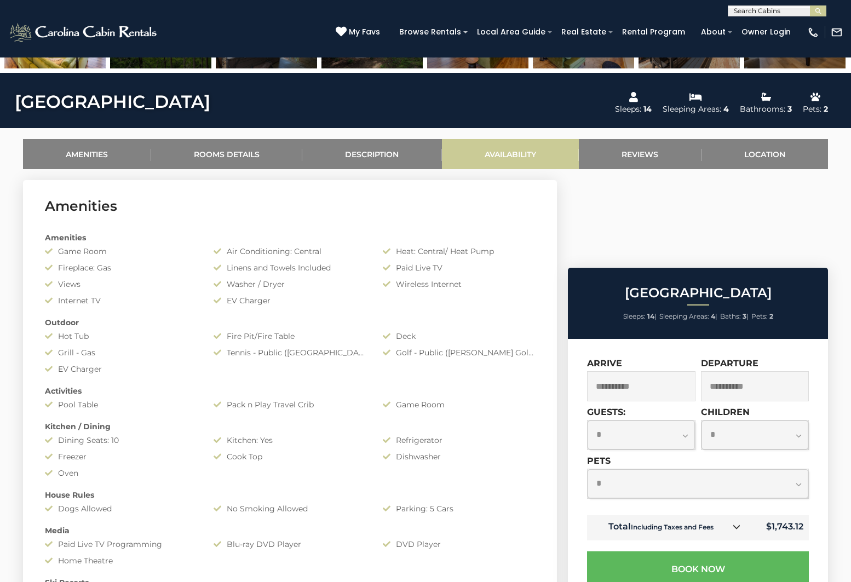
click at [520, 153] on link "Availability" at bounding box center [510, 154] width 137 height 30
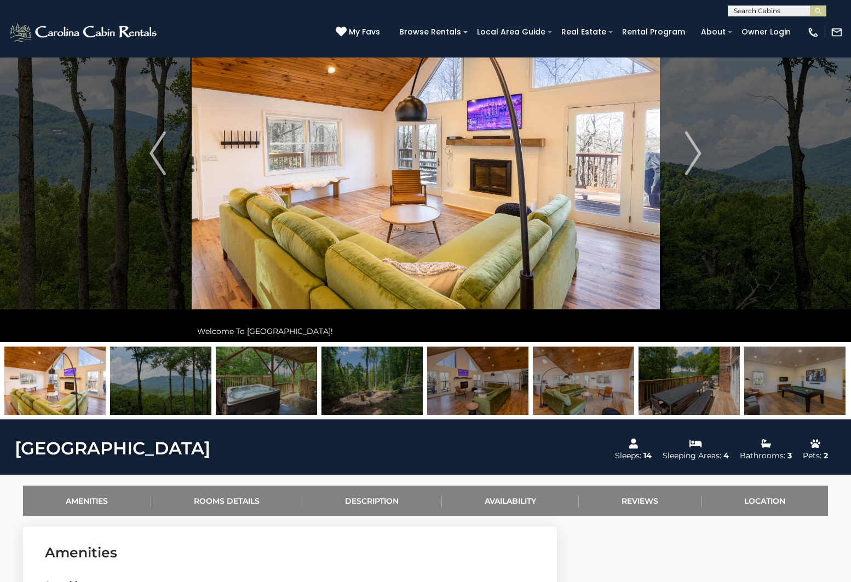
scroll to position [93, 0]
click at [784, 380] on img at bounding box center [794, 381] width 101 height 68
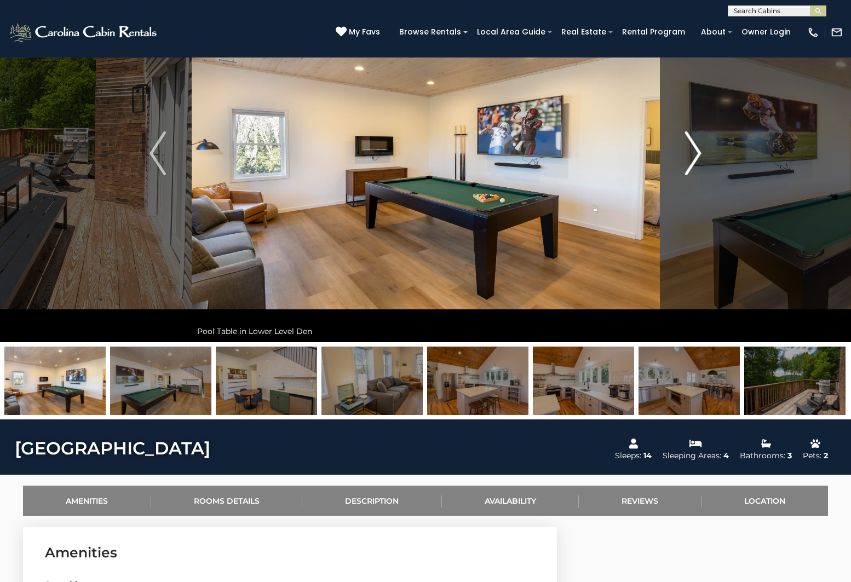
click at [709, 139] on button "Next" at bounding box center [693, 153] width 68 height 378
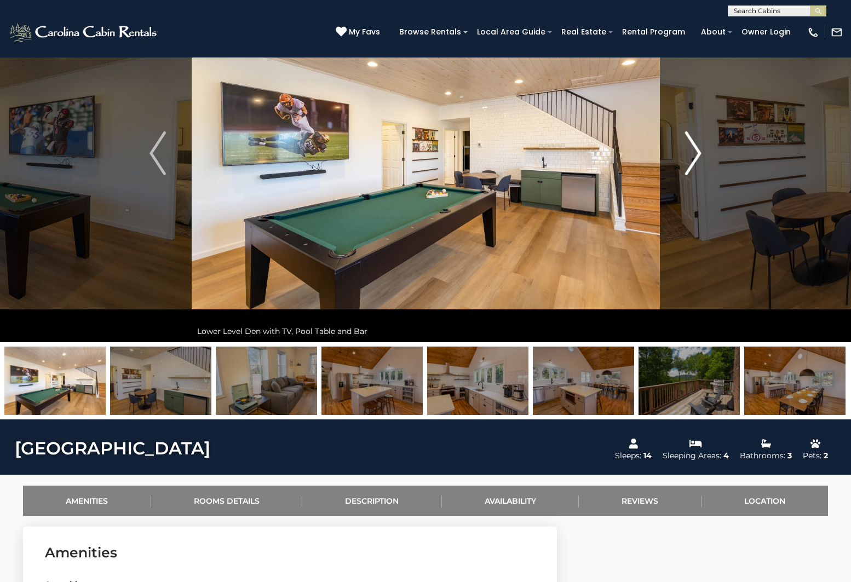
click at [709, 139] on button "Next" at bounding box center [693, 153] width 68 height 378
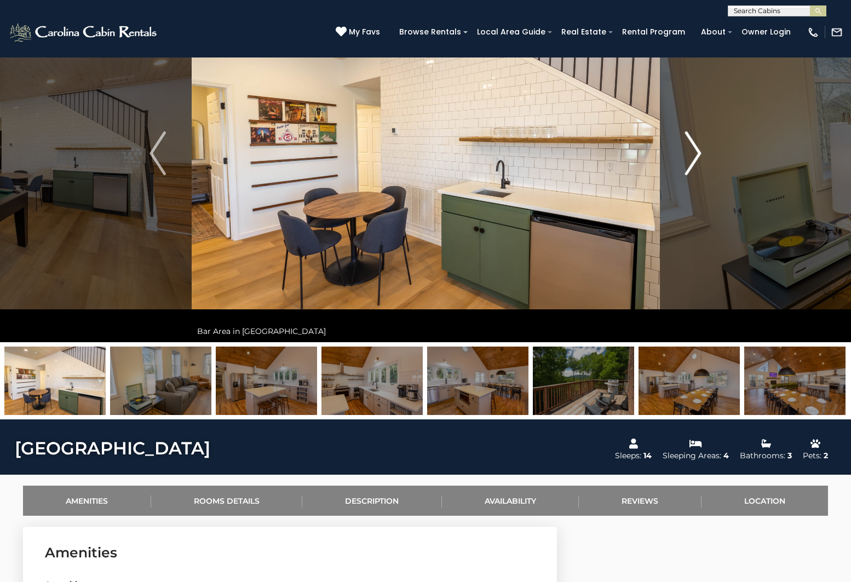
click at [709, 139] on button "Next" at bounding box center [693, 153] width 68 height 378
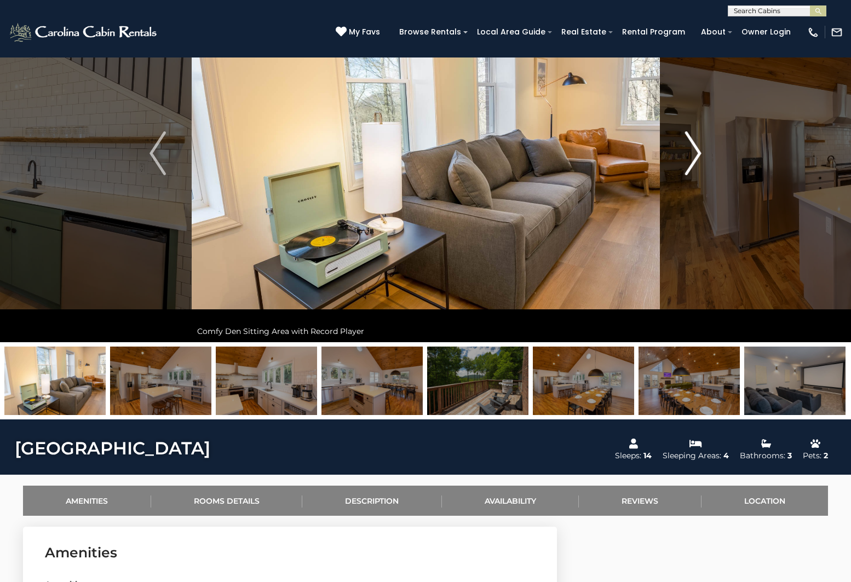
click at [709, 139] on button "Next" at bounding box center [693, 153] width 68 height 378
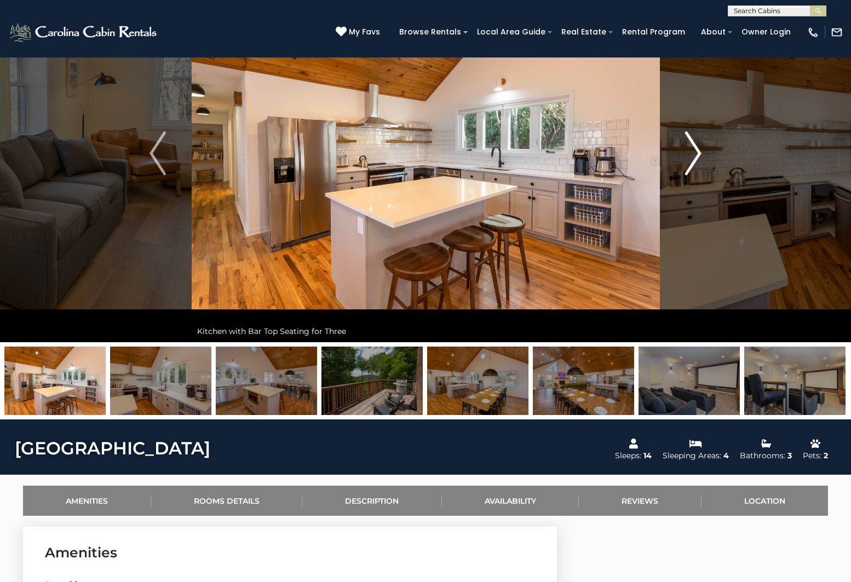
click at [709, 139] on button "Next" at bounding box center [693, 153] width 68 height 378
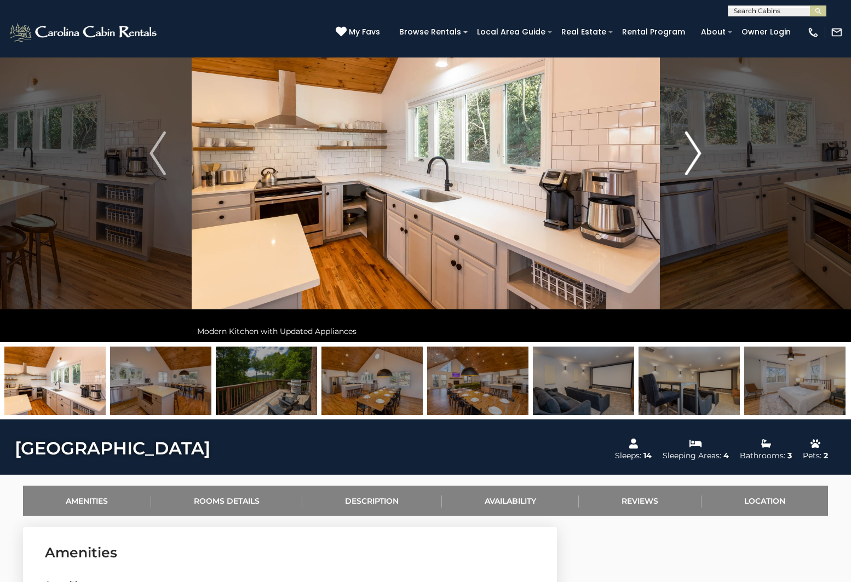
click at [709, 139] on button "Next" at bounding box center [693, 153] width 68 height 378
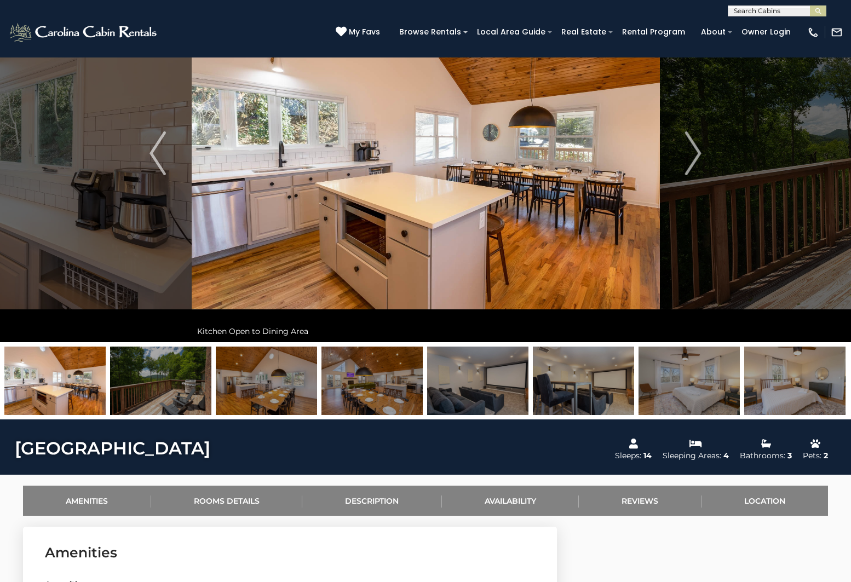
click at [160, 380] on img at bounding box center [160, 381] width 101 height 68
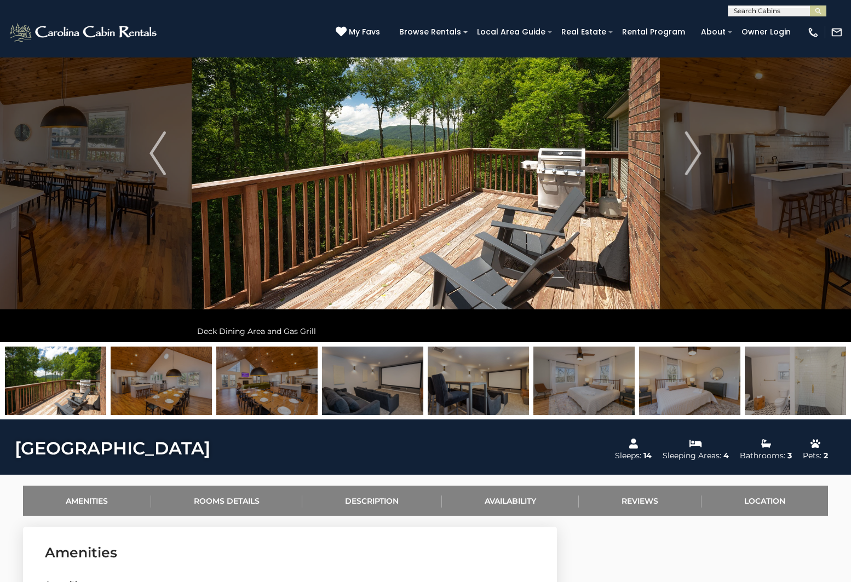
click at [756, 379] on img at bounding box center [795, 381] width 101 height 68
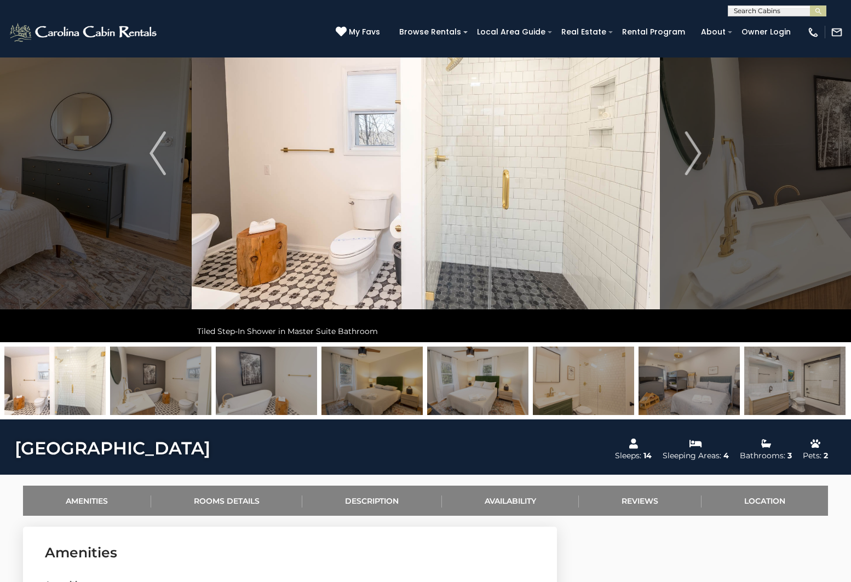
click at [792, 381] on img at bounding box center [794, 381] width 101 height 68
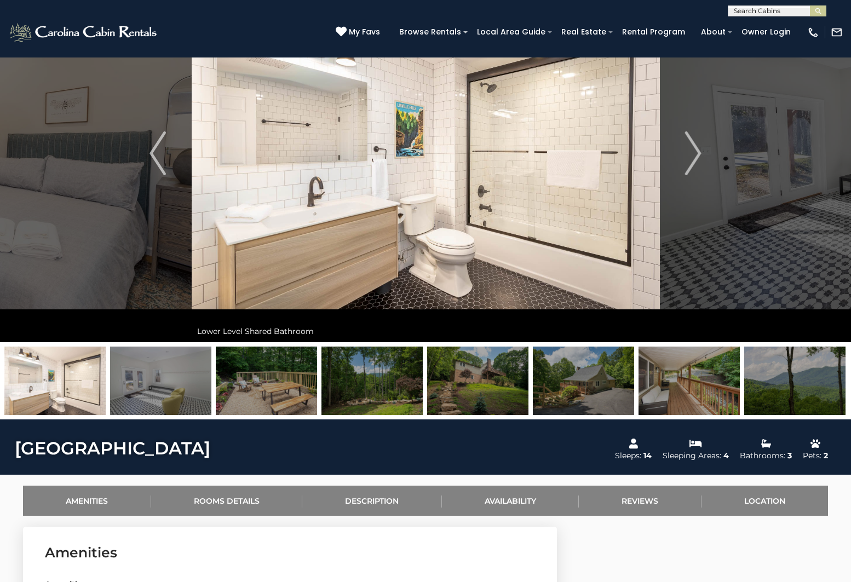
click at [574, 382] on img at bounding box center [583, 381] width 101 height 68
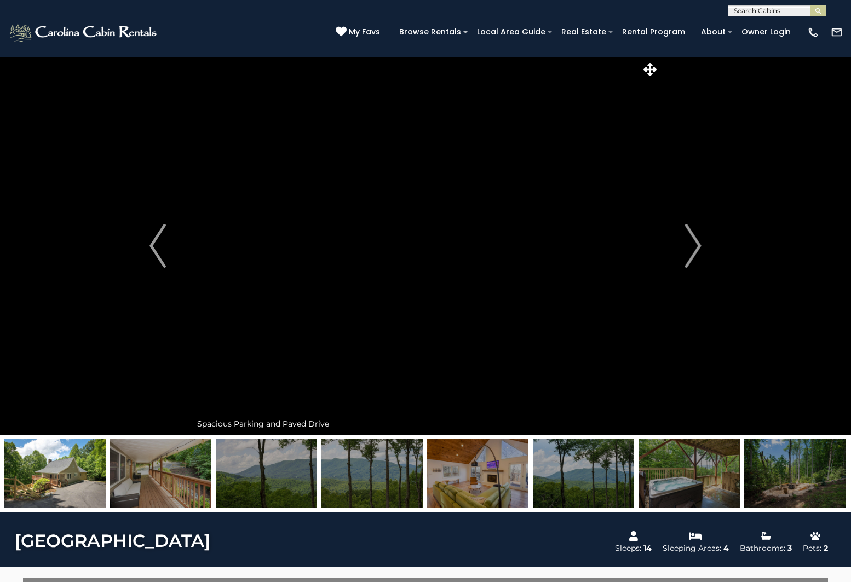
scroll to position [0, 0]
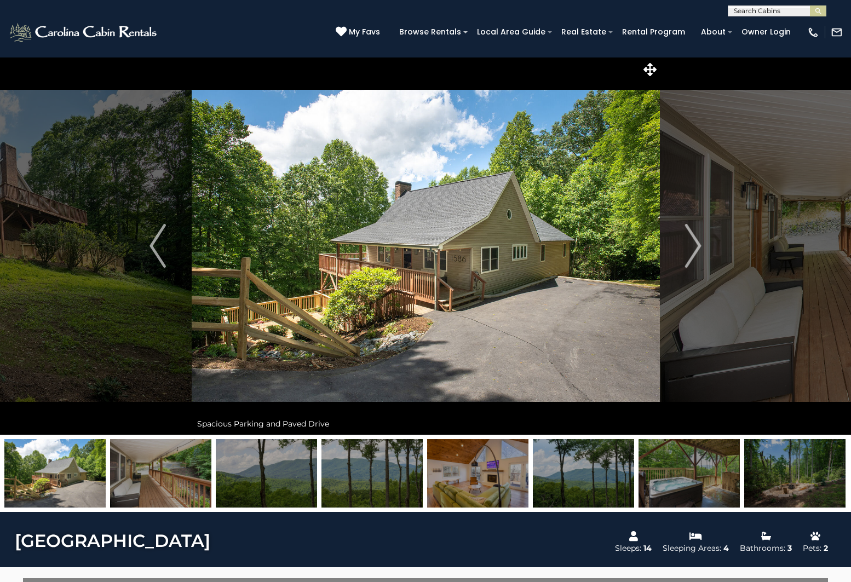
click at [753, 482] on img at bounding box center [794, 473] width 101 height 68
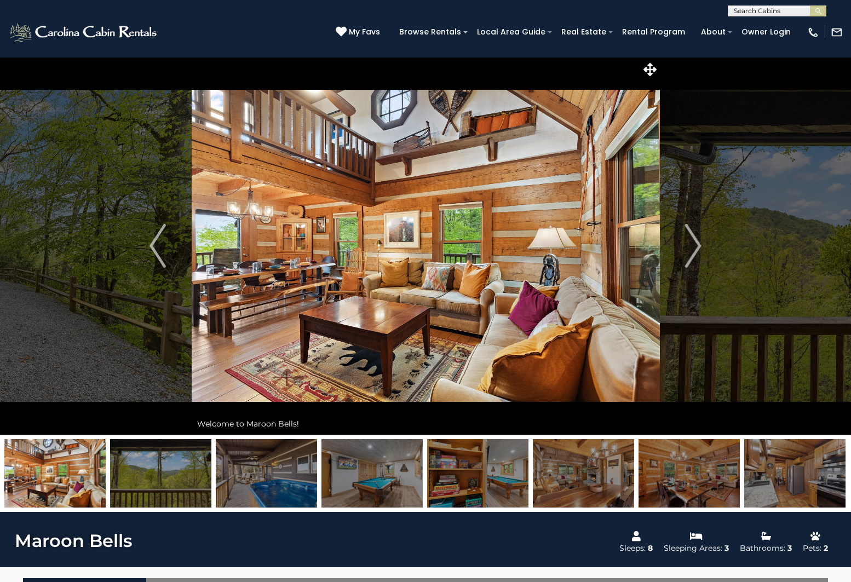
click at [487, 480] on img at bounding box center [477, 473] width 101 height 68
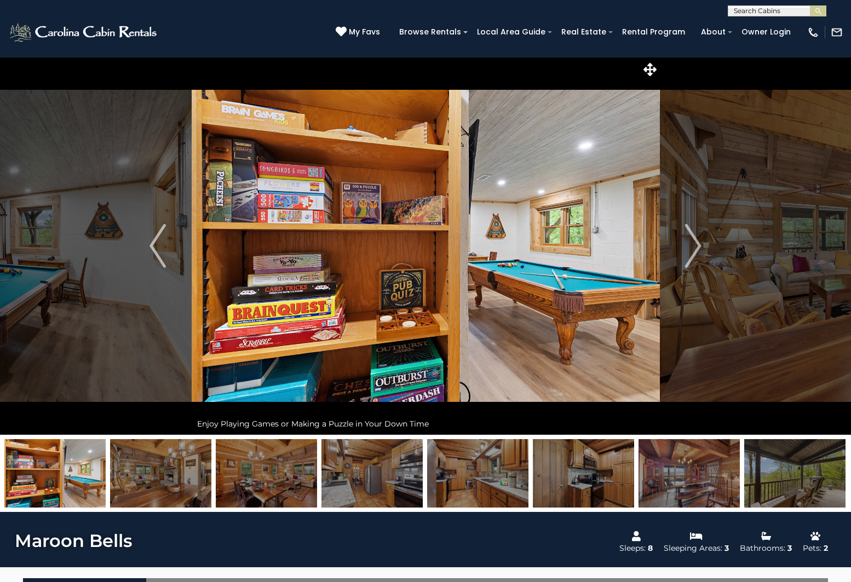
click at [37, 496] on img at bounding box center [54, 473] width 101 height 68
click at [166, 257] on button "Previous" at bounding box center [158, 246] width 68 height 378
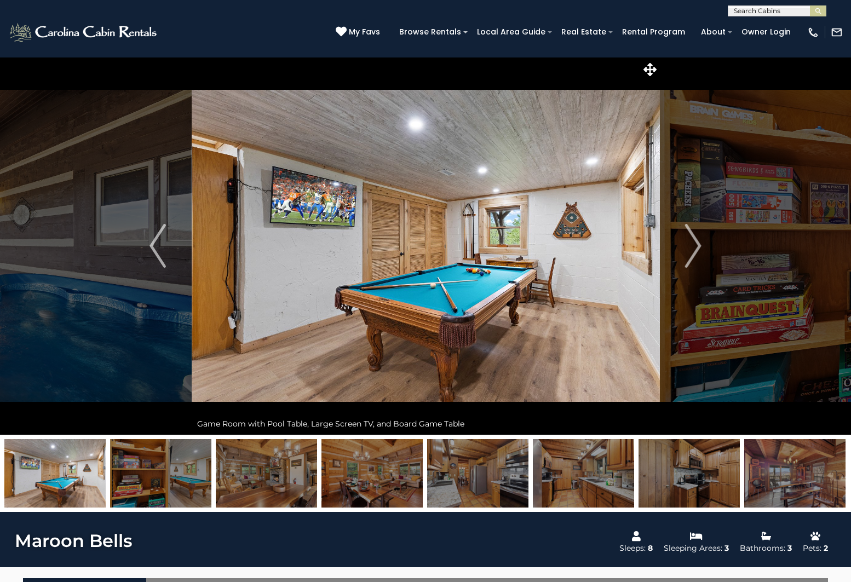
click at [583, 479] on img at bounding box center [583, 473] width 101 height 68
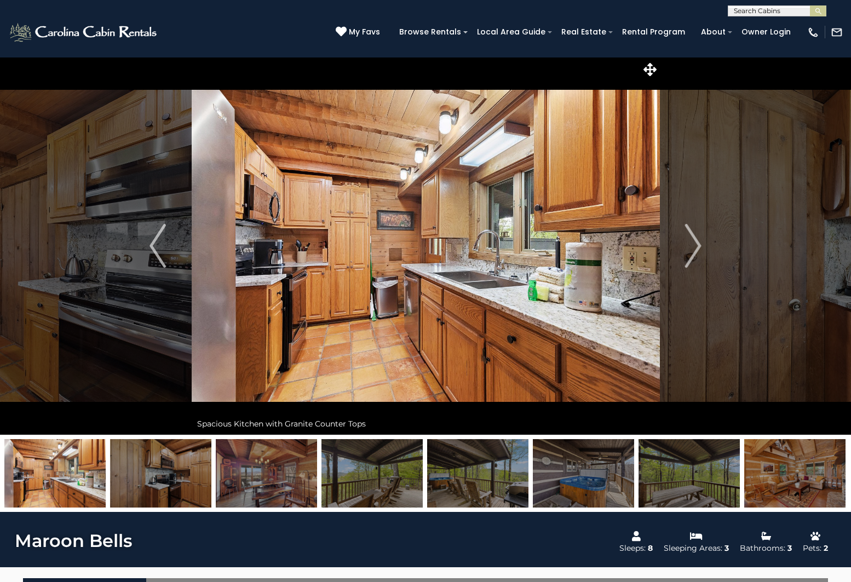
click at [758, 474] on img at bounding box center [794, 473] width 101 height 68
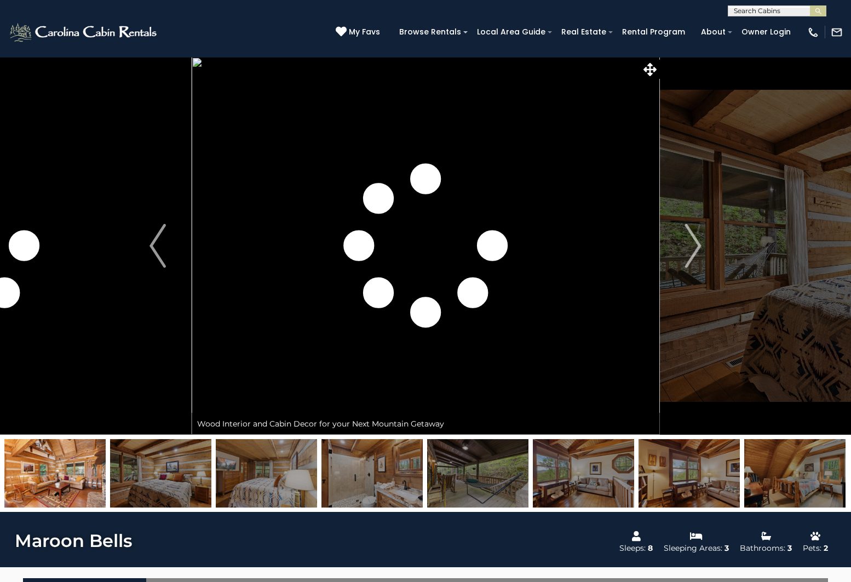
click at [777, 473] on img at bounding box center [794, 473] width 101 height 68
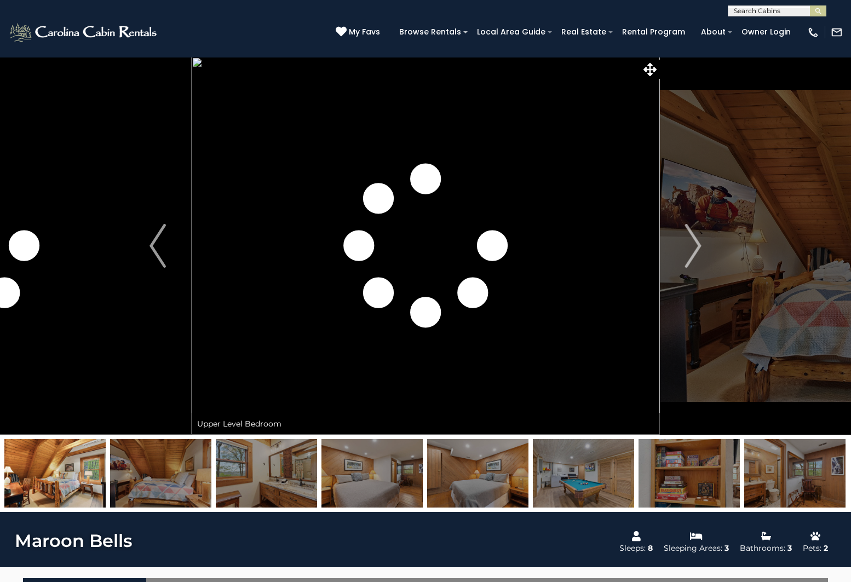
click at [777, 473] on img at bounding box center [794, 473] width 101 height 68
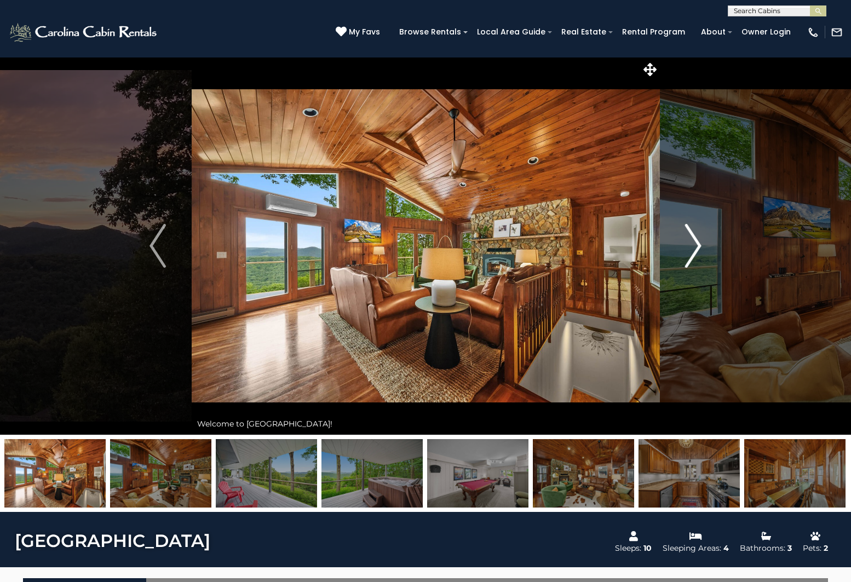
click at [683, 248] on button "Next" at bounding box center [693, 246] width 68 height 378
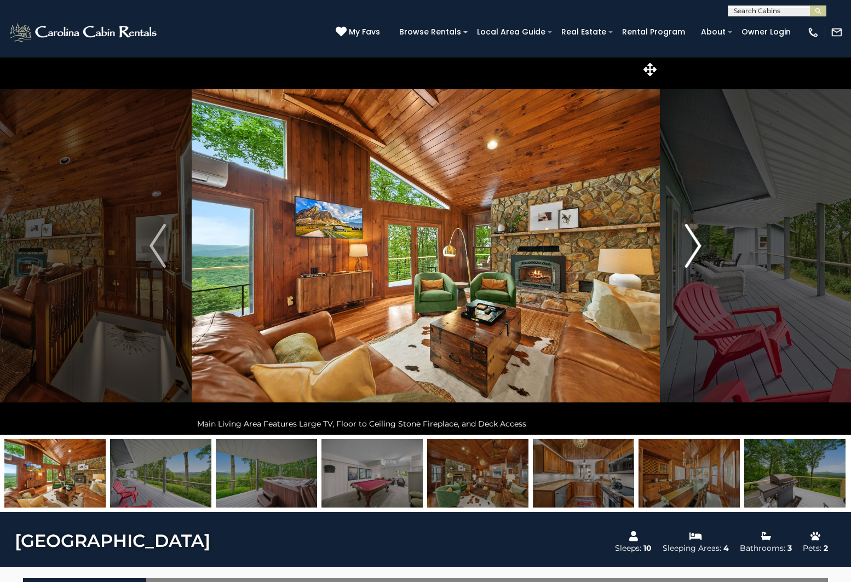
click at [692, 247] on img "Next" at bounding box center [693, 246] width 16 height 44
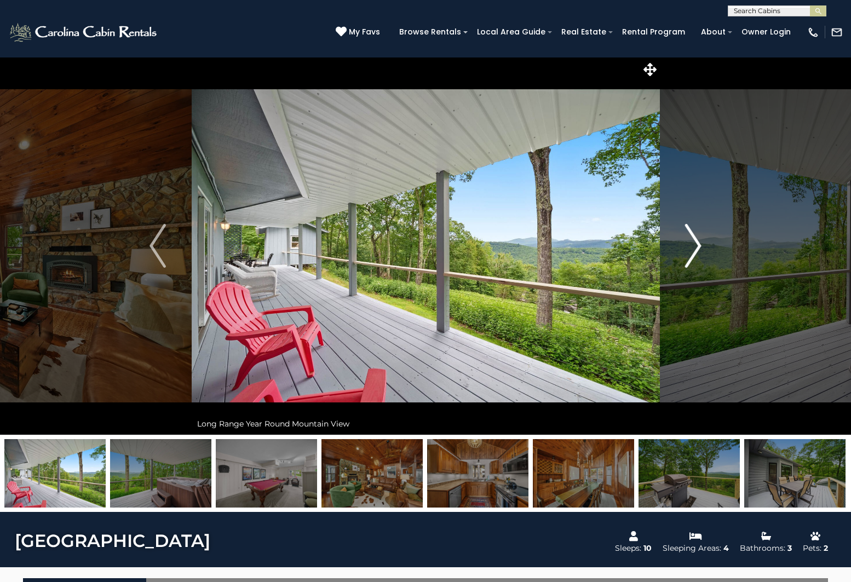
click at [692, 247] on img "Next" at bounding box center [693, 246] width 16 height 44
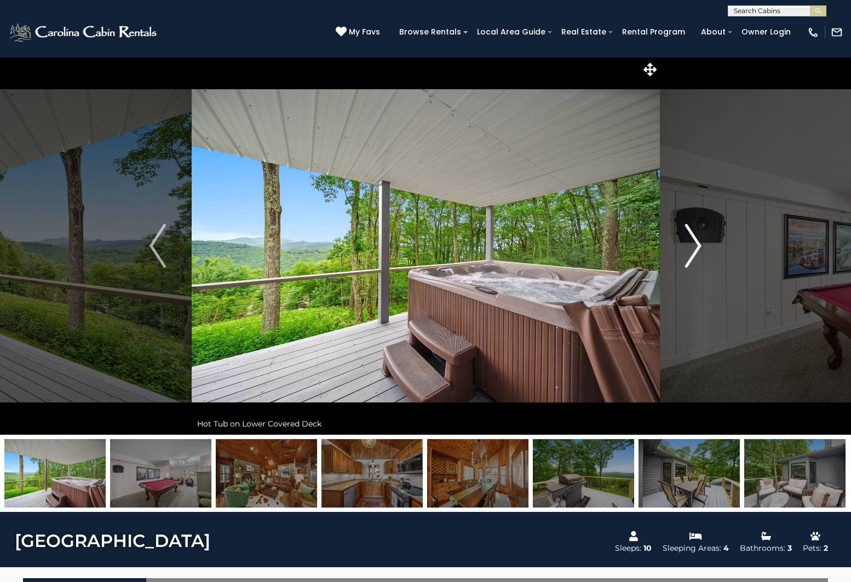
click at [692, 247] on img "Next" at bounding box center [693, 246] width 16 height 44
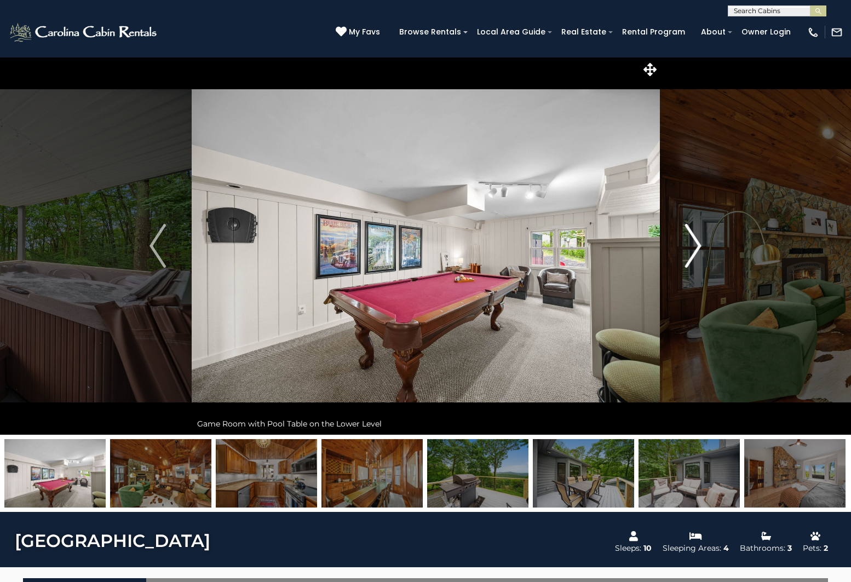
click at [692, 247] on img "Next" at bounding box center [693, 246] width 16 height 44
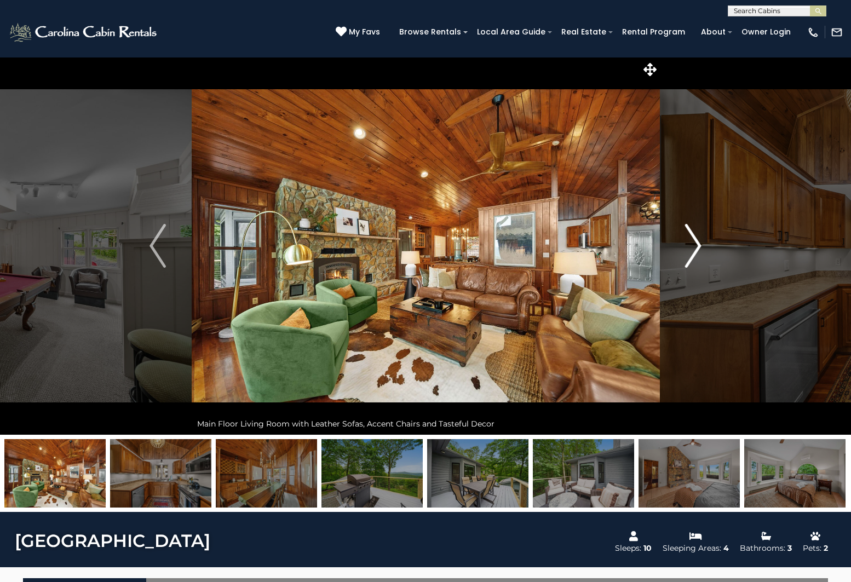
click at [692, 247] on img "Next" at bounding box center [693, 246] width 16 height 44
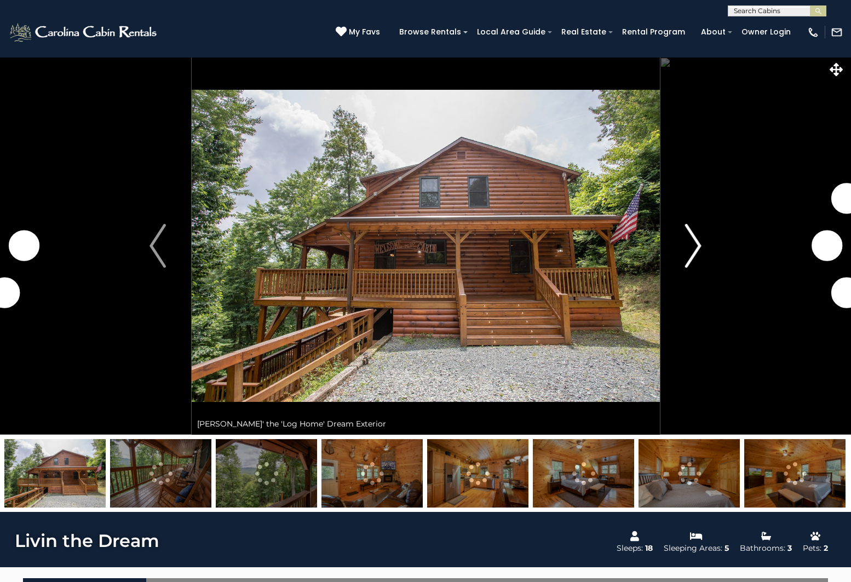
click at [689, 239] on img "Next" at bounding box center [693, 246] width 16 height 44
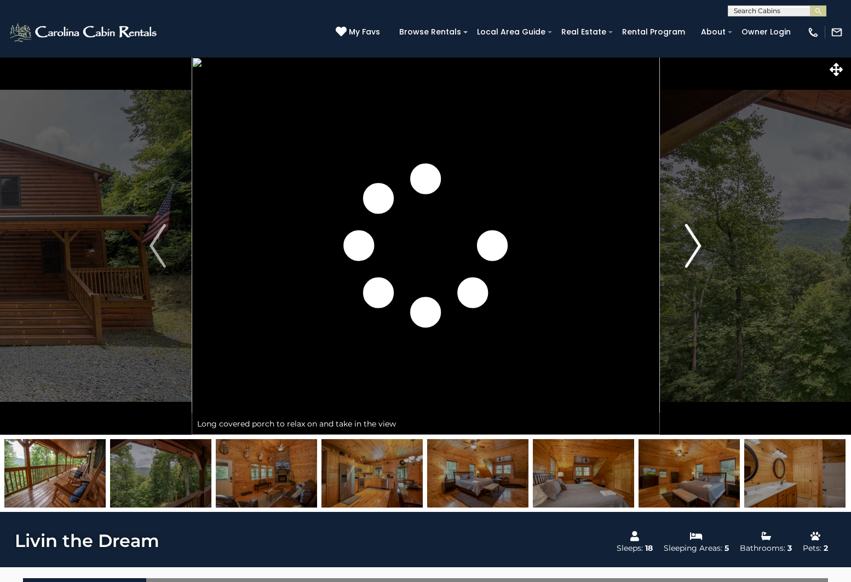
click at [689, 239] on img "Next" at bounding box center [693, 246] width 16 height 44
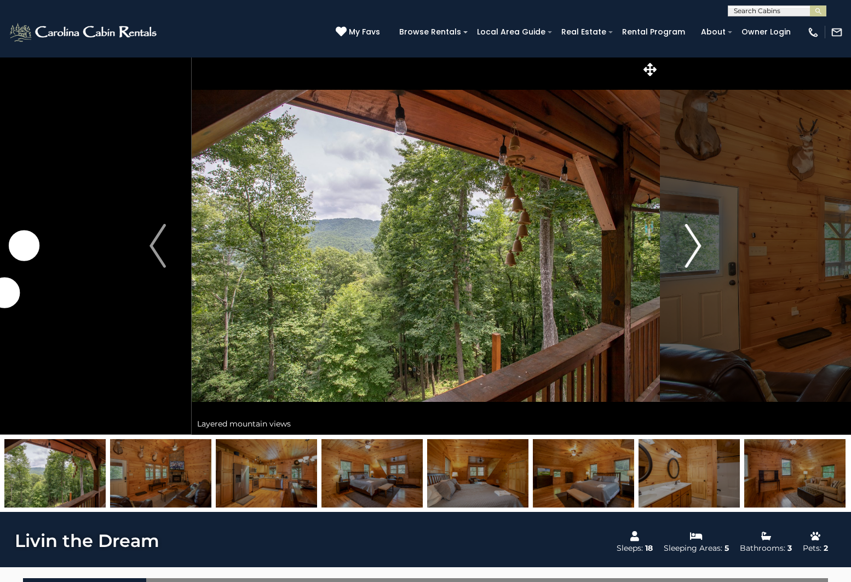
click at [689, 239] on img "Next" at bounding box center [693, 246] width 16 height 44
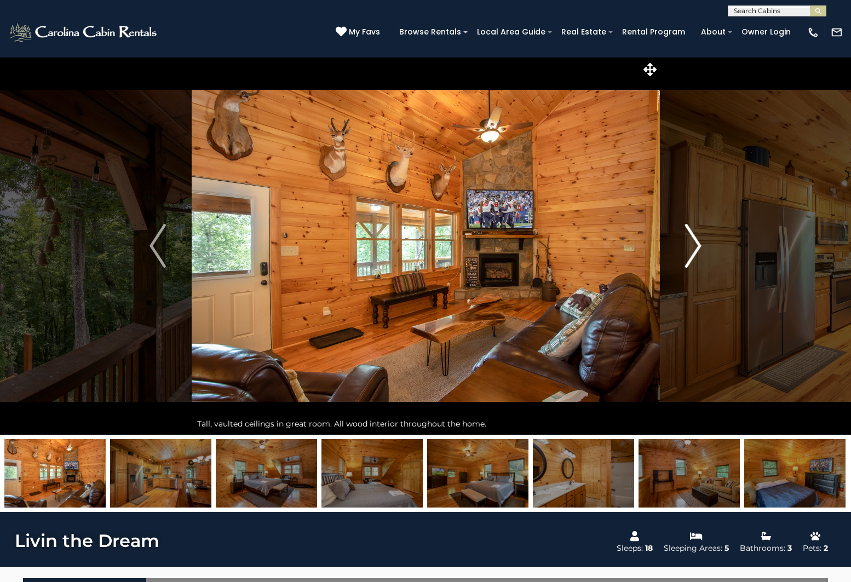
click at [689, 239] on img "Next" at bounding box center [693, 246] width 16 height 44
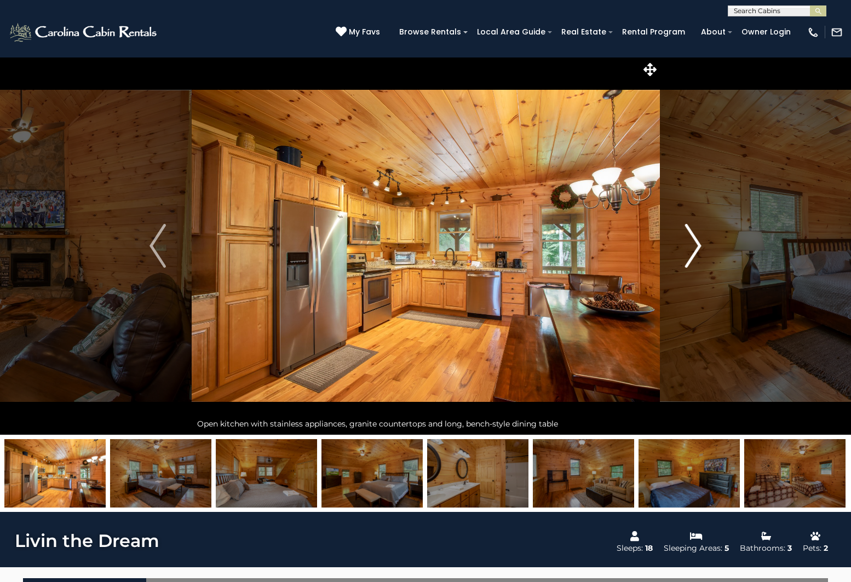
click at [689, 239] on img "Next" at bounding box center [693, 246] width 16 height 44
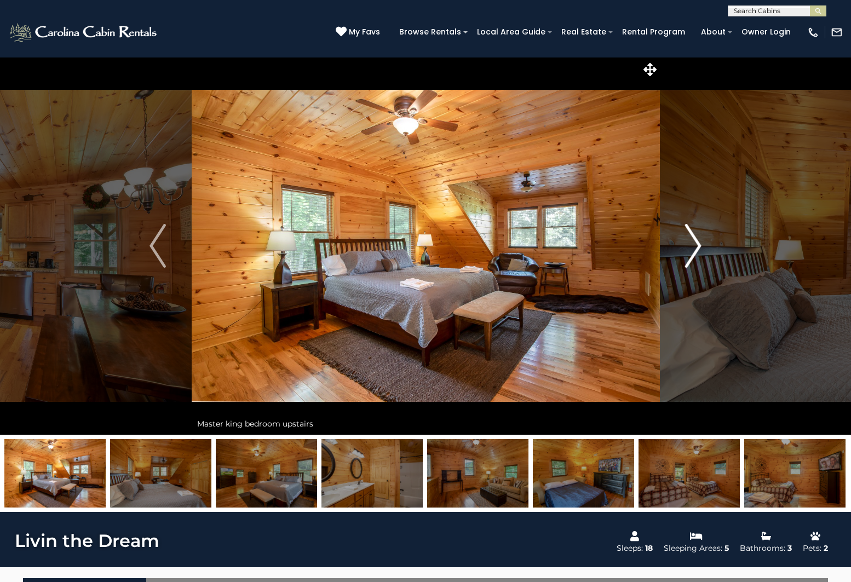
click at [689, 239] on img "Next" at bounding box center [693, 246] width 16 height 44
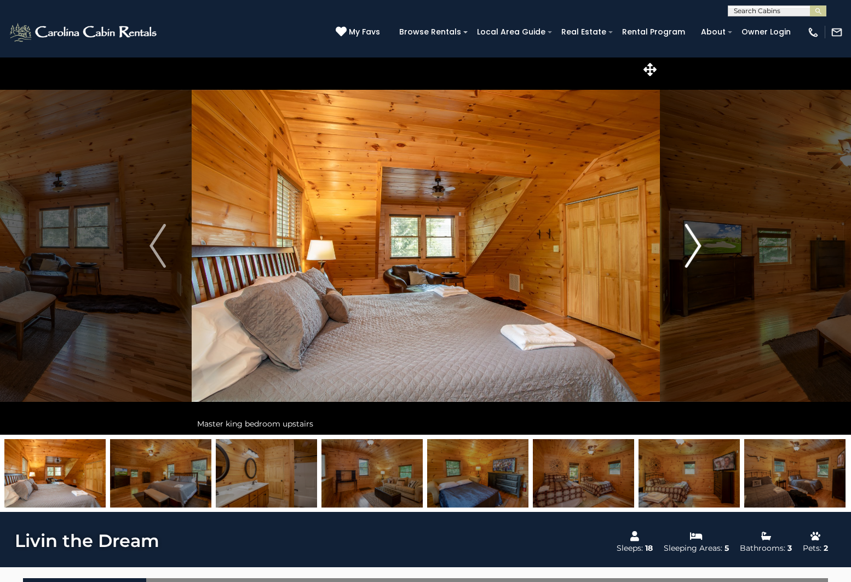
click at [689, 239] on img "Next" at bounding box center [693, 246] width 16 height 44
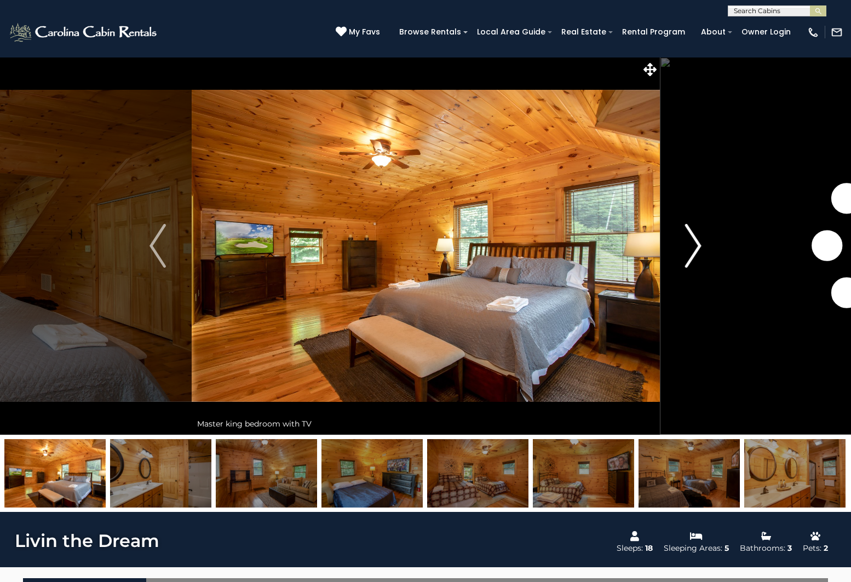
click at [689, 239] on img "Next" at bounding box center [693, 246] width 16 height 44
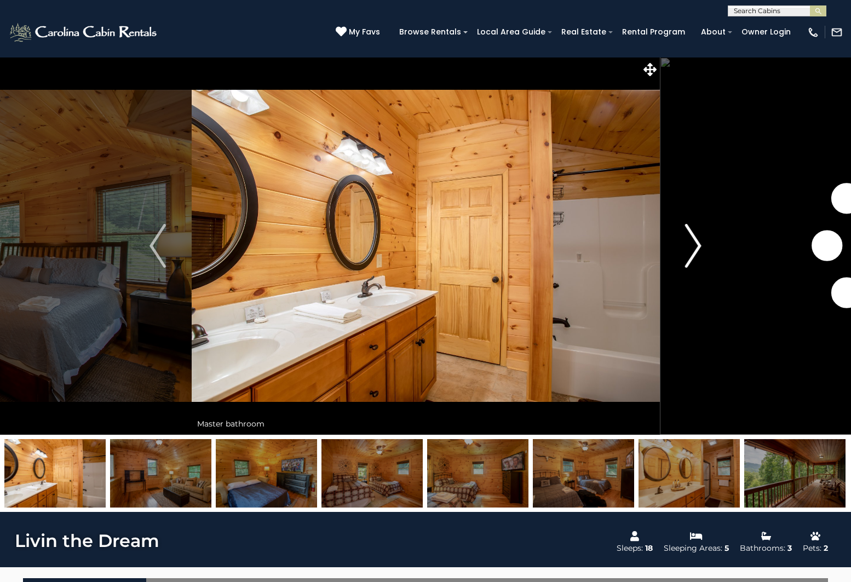
click at [689, 239] on img "Next" at bounding box center [693, 246] width 16 height 44
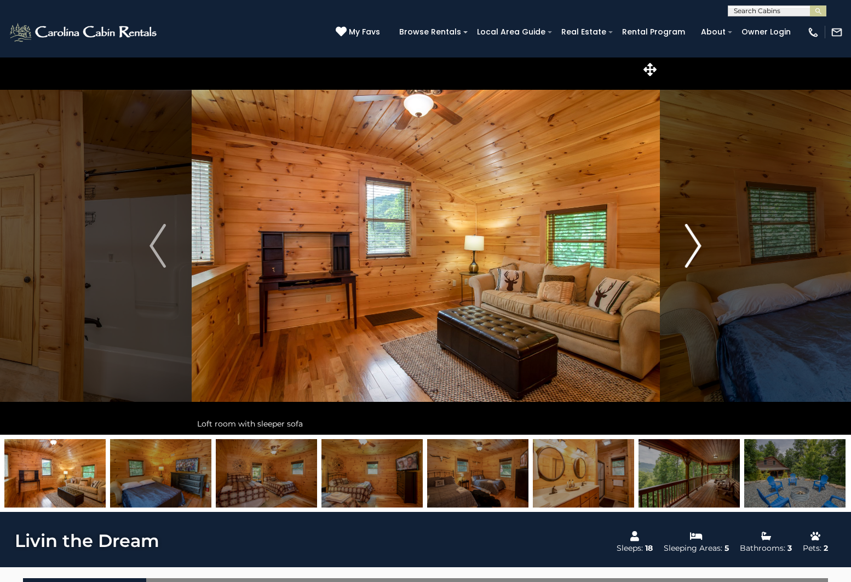
click at [689, 239] on img "Next" at bounding box center [693, 246] width 16 height 44
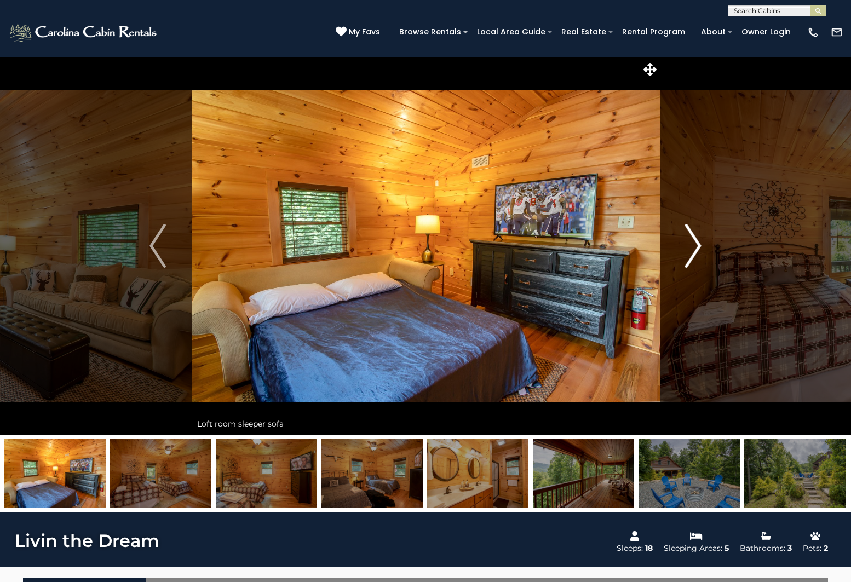
click at [689, 239] on img "Next" at bounding box center [693, 246] width 16 height 44
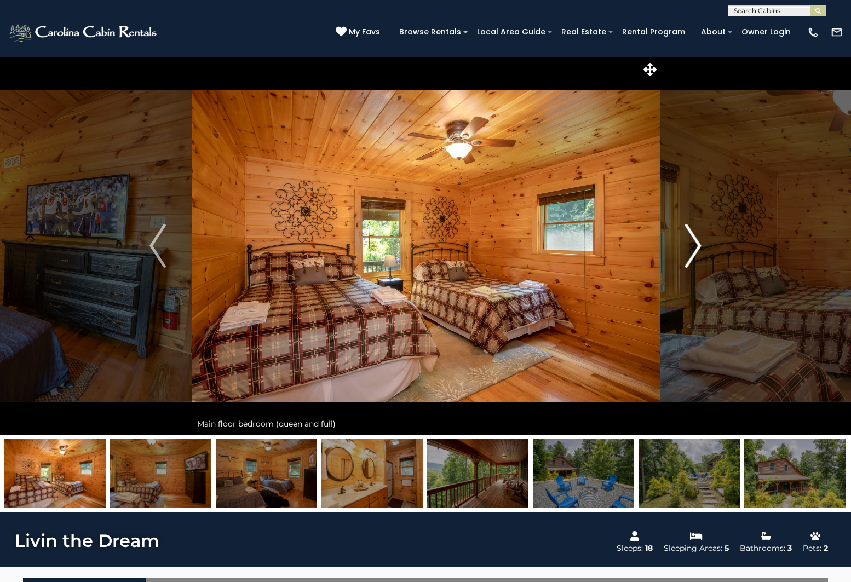
click at [689, 239] on img "Next" at bounding box center [693, 246] width 16 height 44
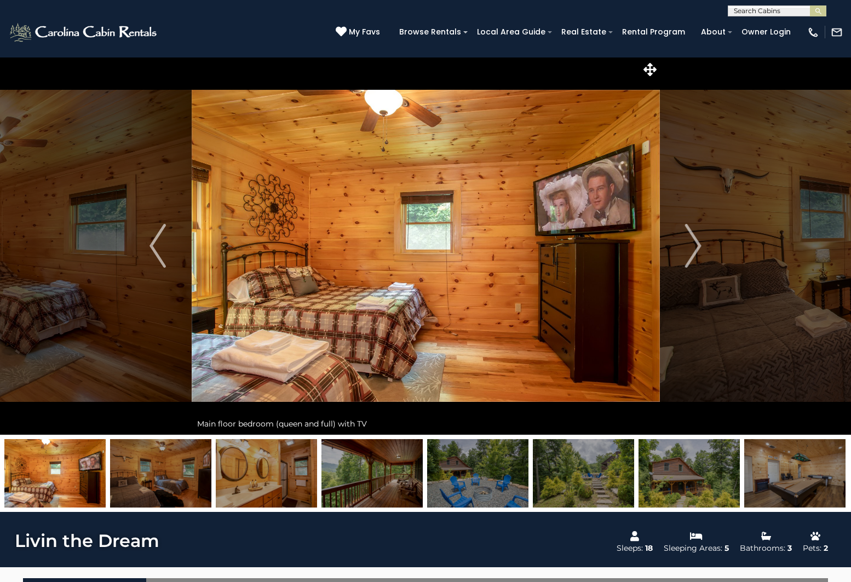
click at [442, 488] on img at bounding box center [477, 473] width 101 height 68
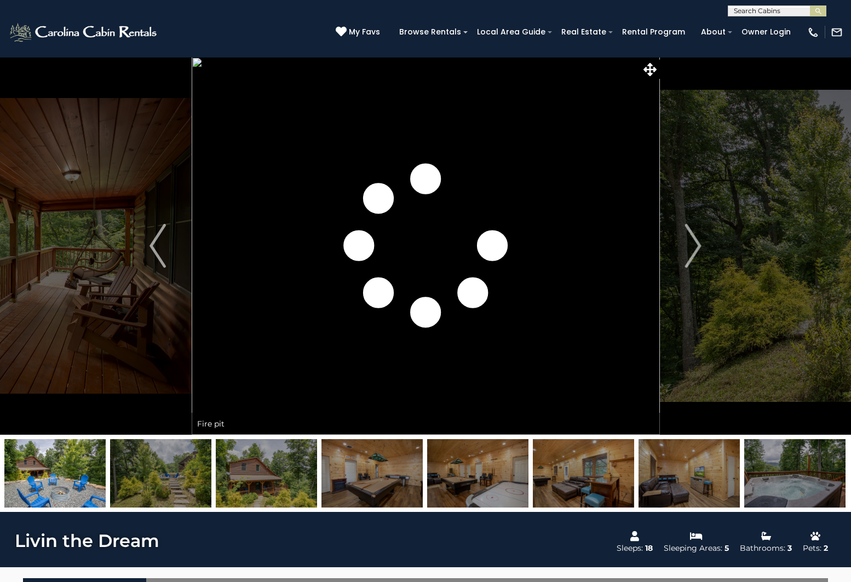
click at [776, 480] on img at bounding box center [794, 473] width 101 height 68
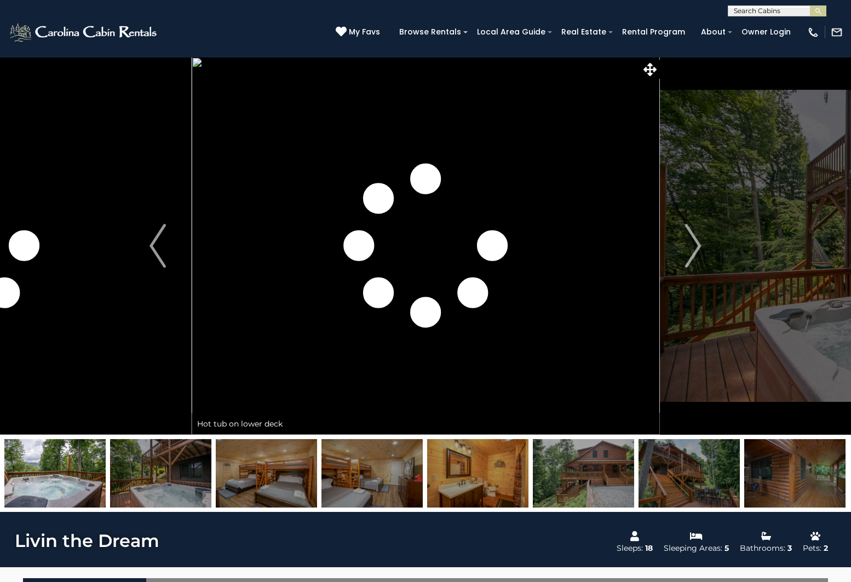
click at [614, 484] on img at bounding box center [583, 473] width 101 height 68
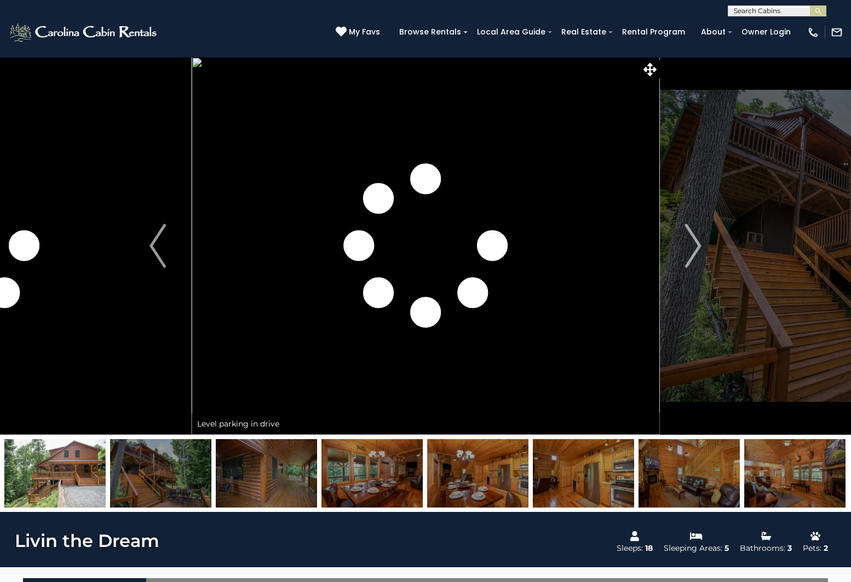
click at [804, 465] on img at bounding box center [794, 473] width 101 height 68
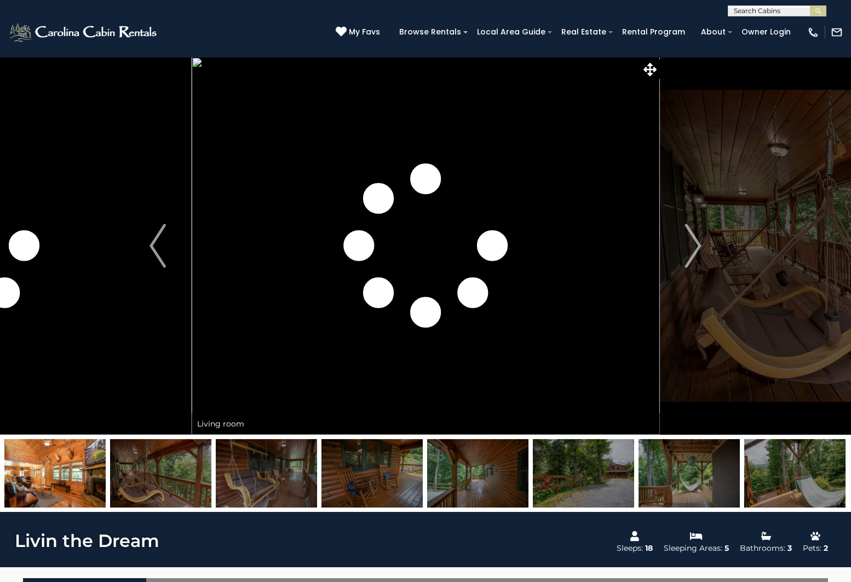
click at [53, 487] on img at bounding box center [54, 473] width 101 height 68
click at [158, 249] on img "Previous" at bounding box center [157, 246] width 16 height 44
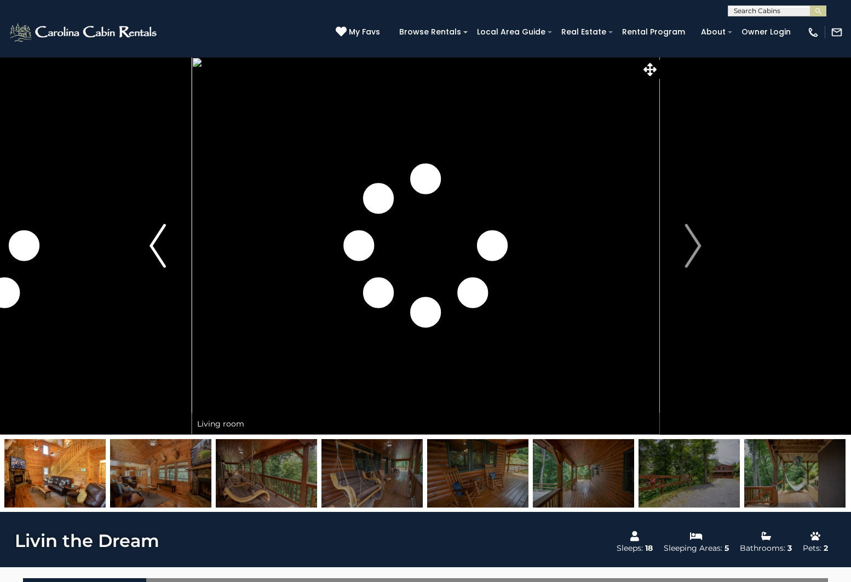
click at [166, 246] on button "Previous" at bounding box center [158, 246] width 68 height 378
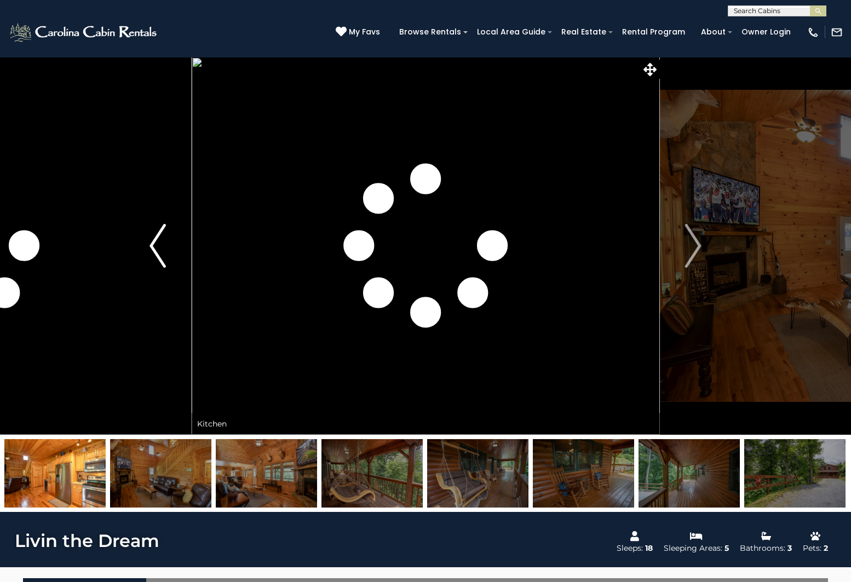
click at [166, 246] on button "Previous" at bounding box center [158, 246] width 68 height 378
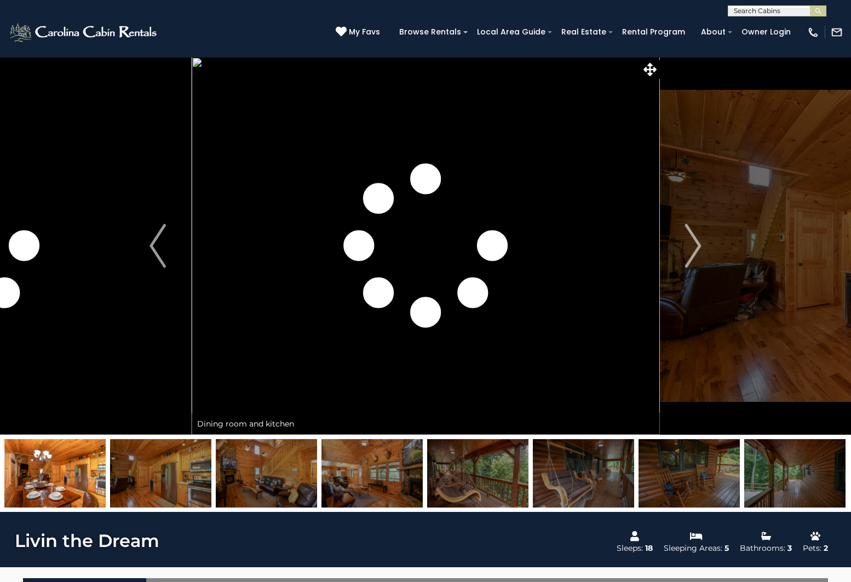
click at [152, 459] on img at bounding box center [160, 473] width 101 height 68
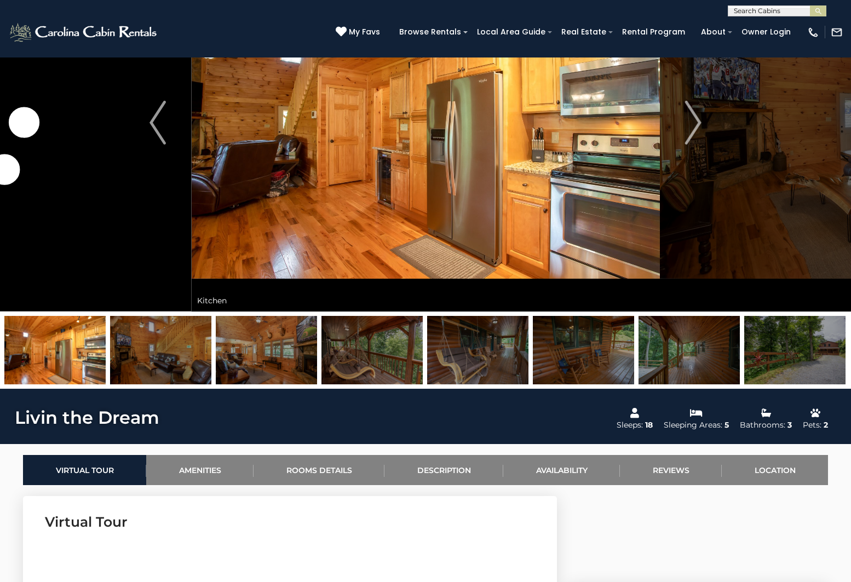
scroll to position [143, 0]
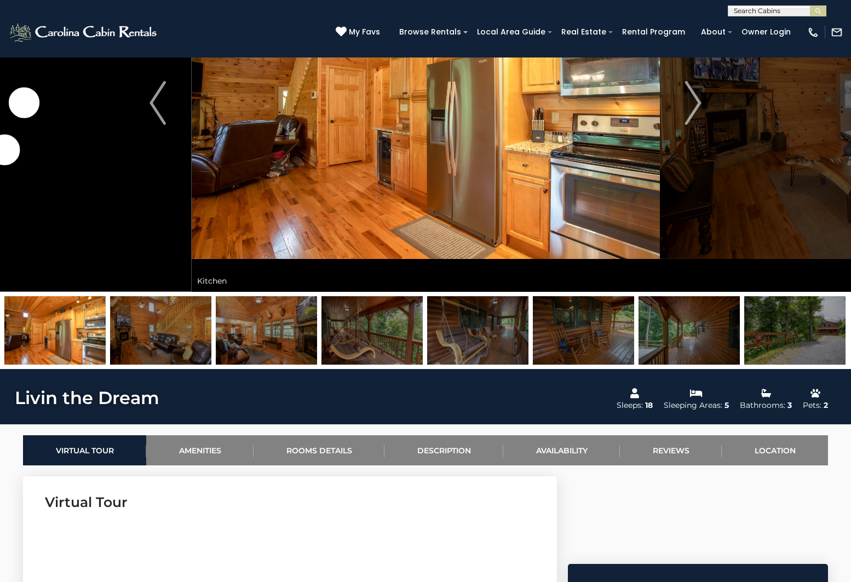
click at [768, 347] on img at bounding box center [794, 330] width 101 height 68
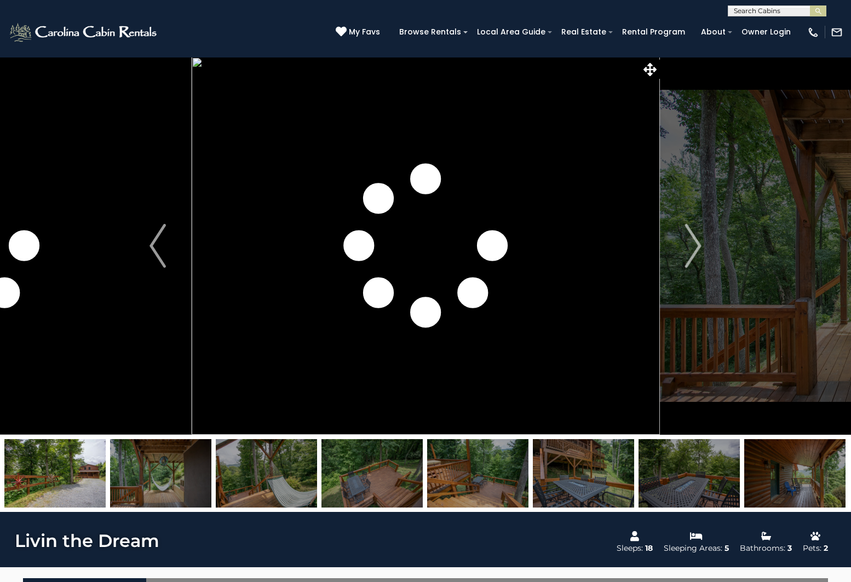
scroll to position [0, 0]
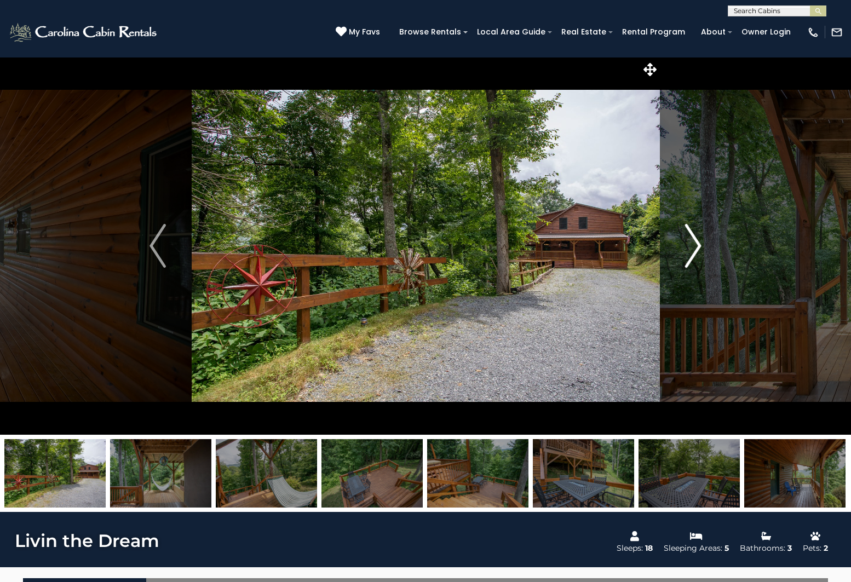
click at [692, 243] on img "Next" at bounding box center [693, 246] width 16 height 44
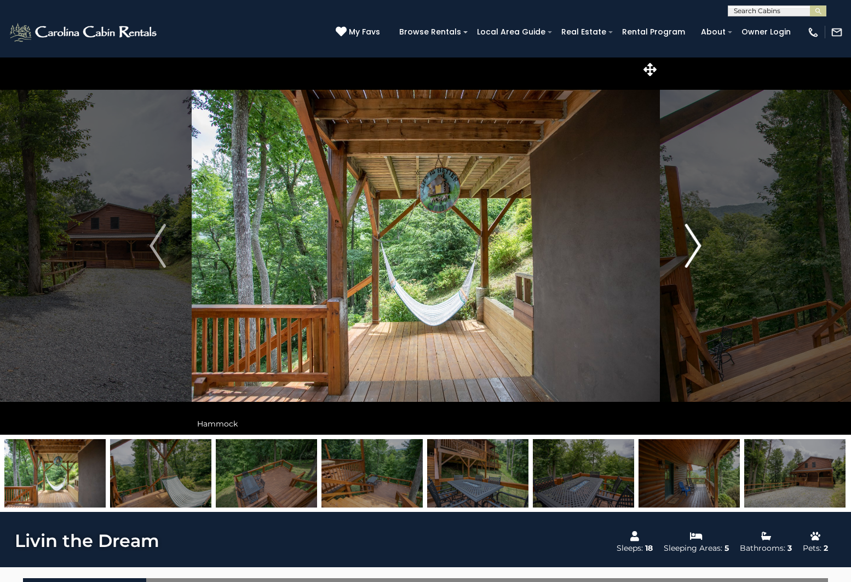
click at [692, 243] on img "Next" at bounding box center [693, 246] width 16 height 44
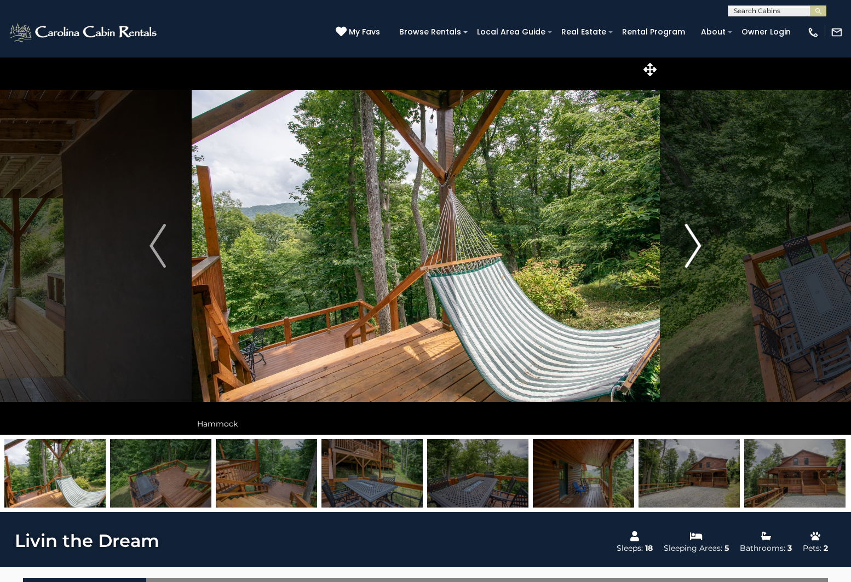
click at [692, 243] on img "Next" at bounding box center [693, 246] width 16 height 44
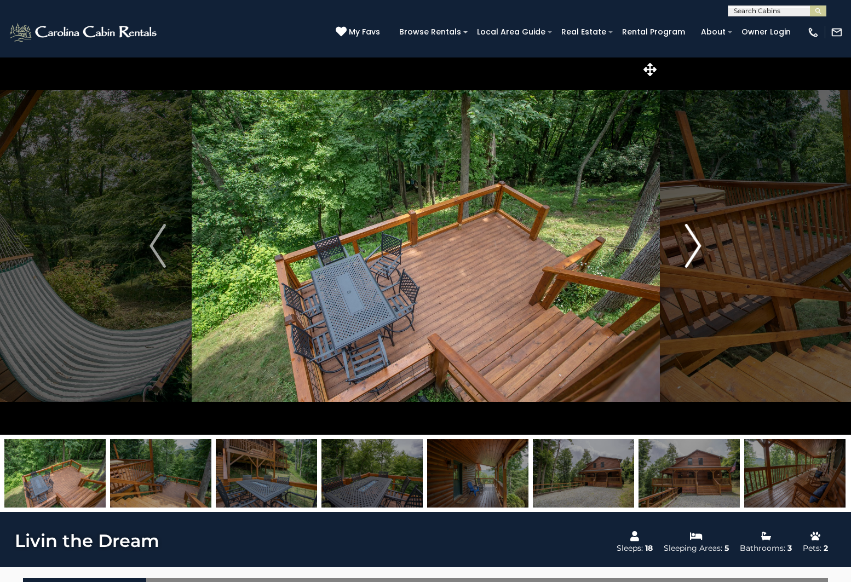
click at [692, 243] on img "Next" at bounding box center [693, 246] width 16 height 44
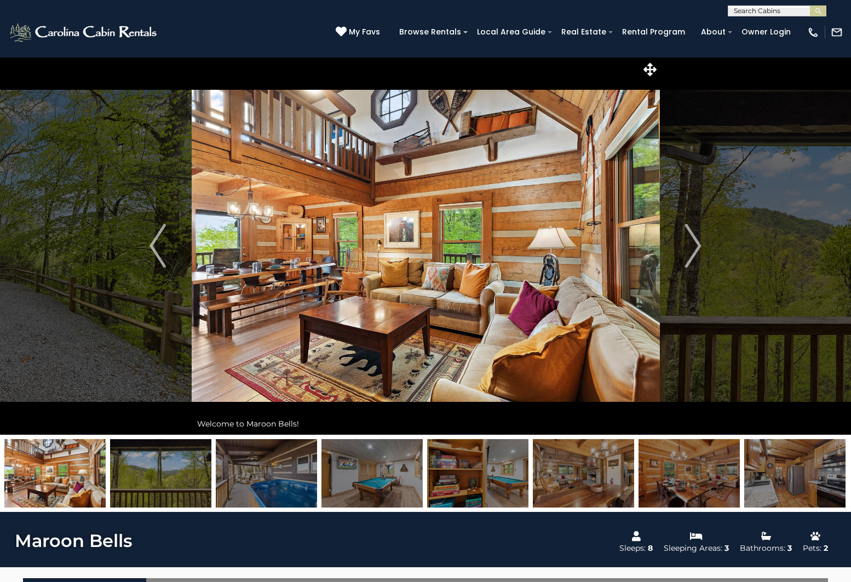
click at [240, 472] on img at bounding box center [266, 473] width 101 height 68
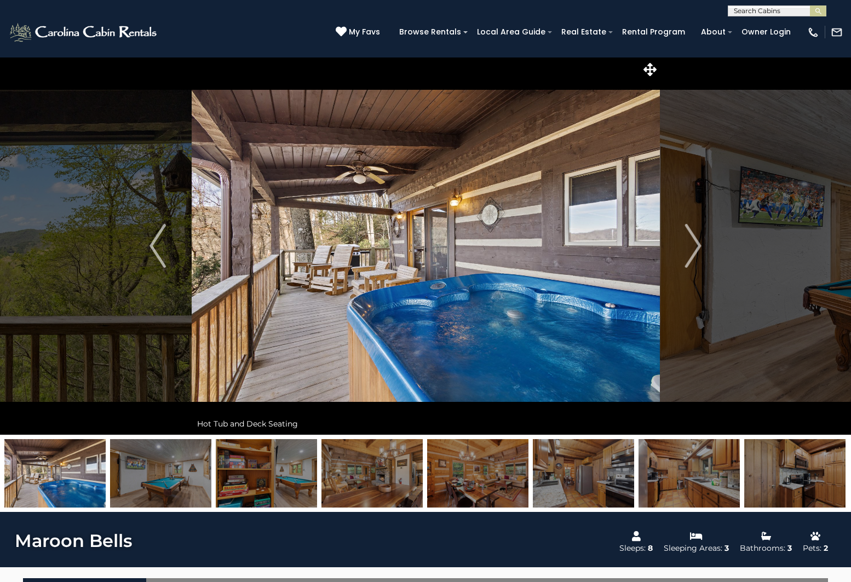
click at [149, 477] on img at bounding box center [160, 473] width 101 height 68
